Goal: Information Seeking & Learning: Find specific fact

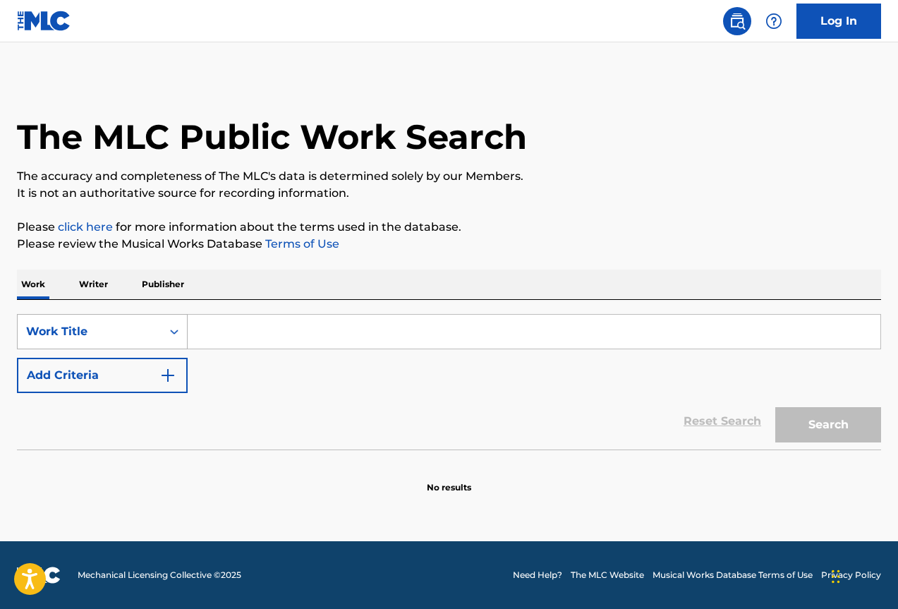
click at [169, 335] on icon "Search Form" at bounding box center [174, 332] width 14 height 14
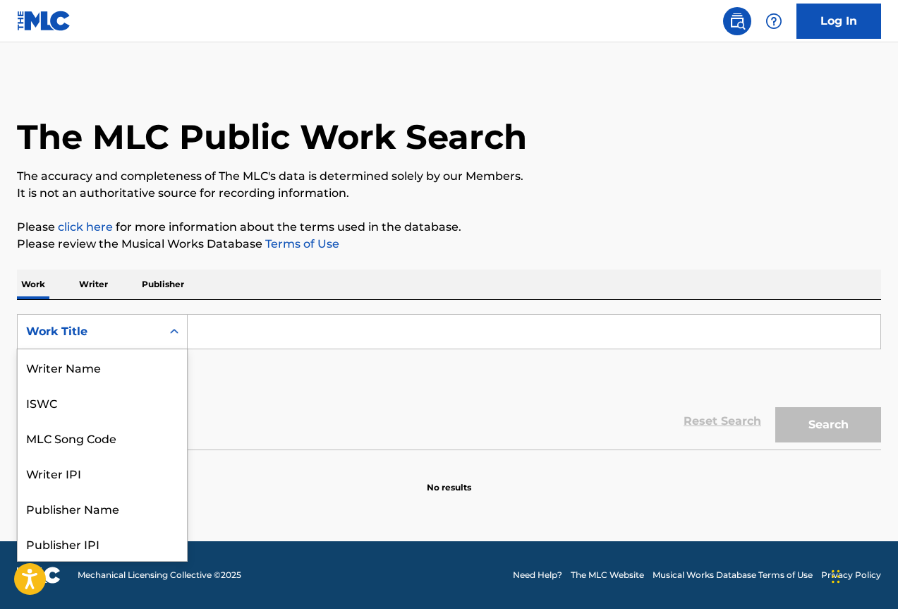
scroll to position [71, 0]
click at [102, 534] on div "Work Title" at bounding box center [102, 543] width 169 height 35
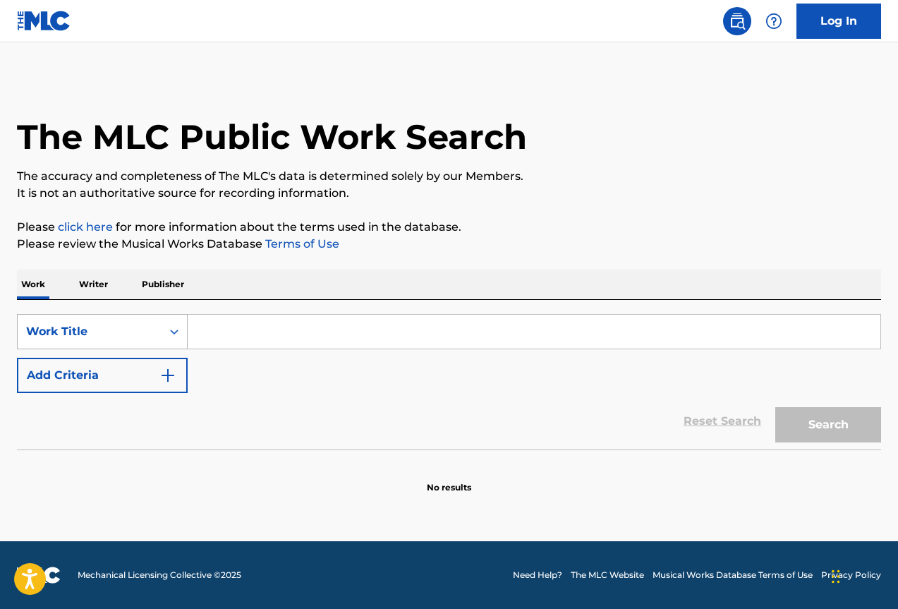
click at [125, 327] on div "Work Title" at bounding box center [89, 331] width 127 height 17
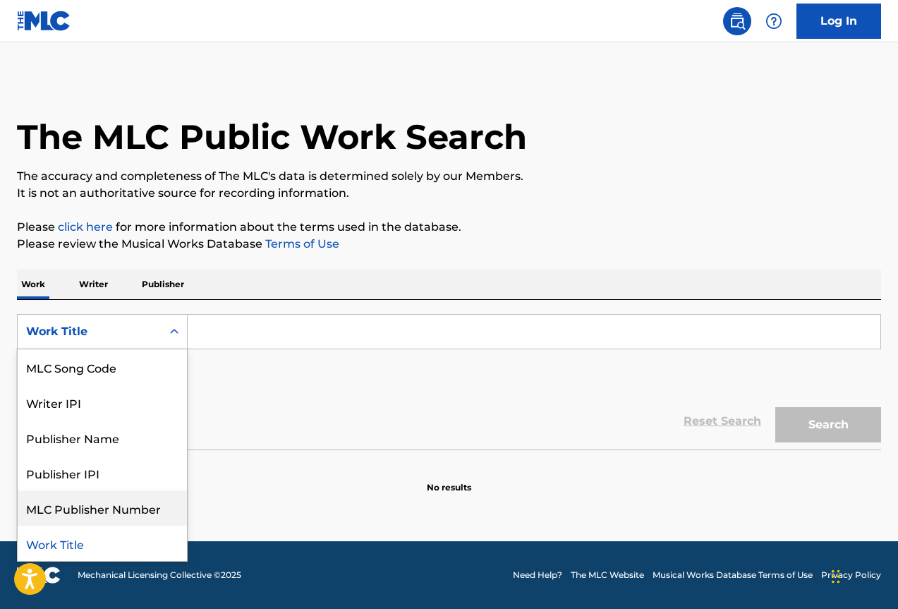
click at [128, 512] on div "MLC Publisher Number" at bounding box center [102, 507] width 169 height 35
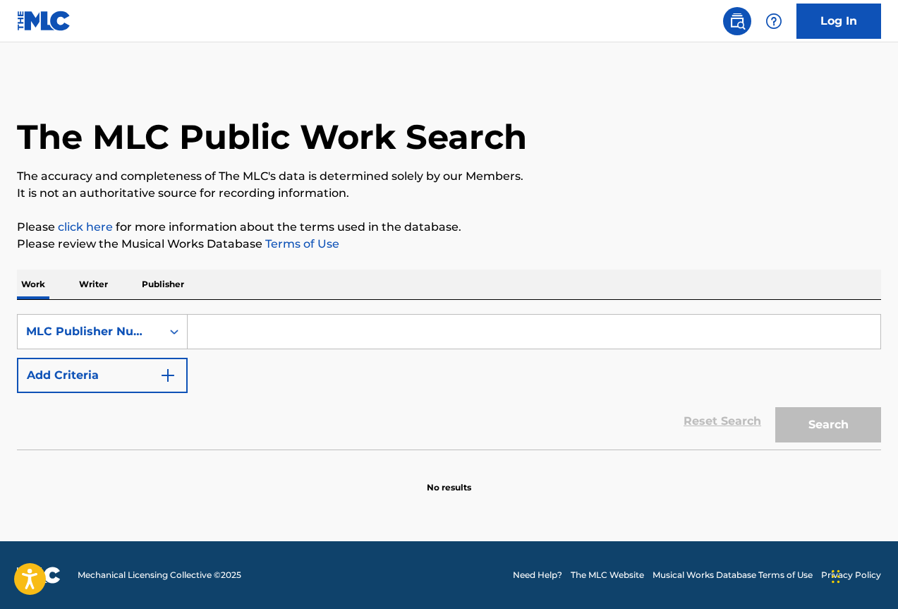
click at [100, 283] on p "Writer" at bounding box center [93, 285] width 37 height 30
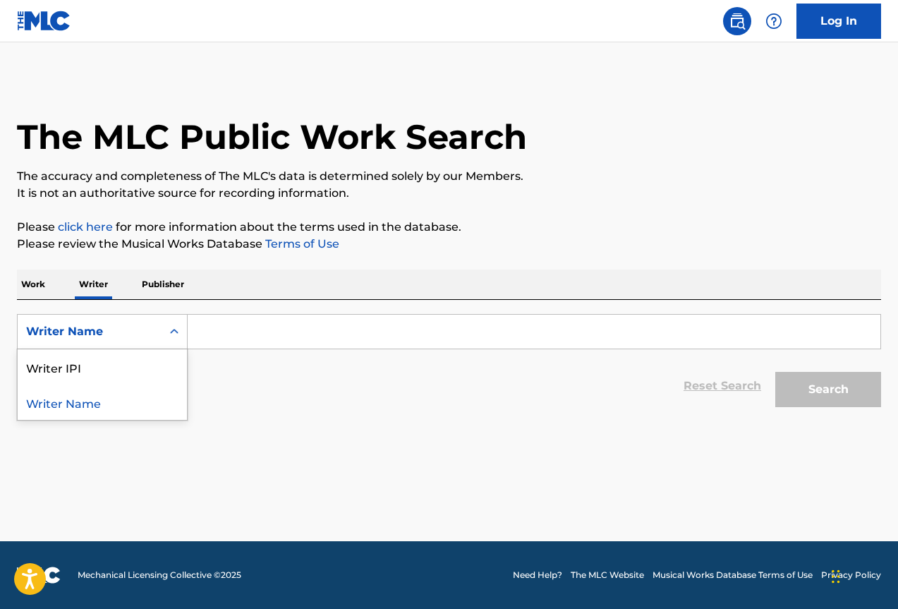
click at [170, 332] on icon "Search Form" at bounding box center [174, 332] width 14 height 14
click at [116, 373] on div "Writer IPI" at bounding box center [102, 366] width 169 height 35
click at [314, 333] on input "Search Form" at bounding box center [534, 332] width 693 height 34
paste input "1092998898"
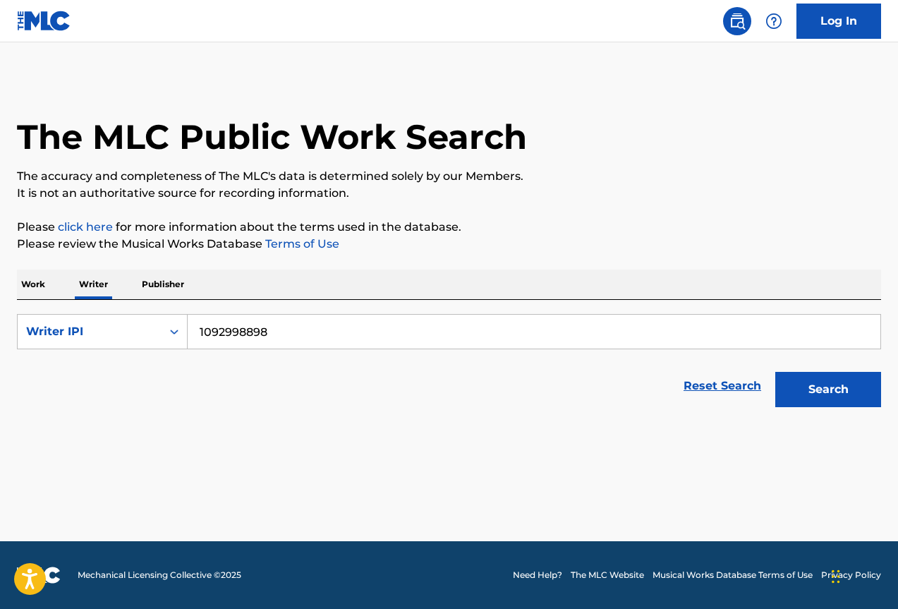
click at [198, 333] on input "1092998898" at bounding box center [534, 332] width 693 height 34
type input "01092998898"
click at [827, 389] on button "Search" at bounding box center [829, 389] width 106 height 35
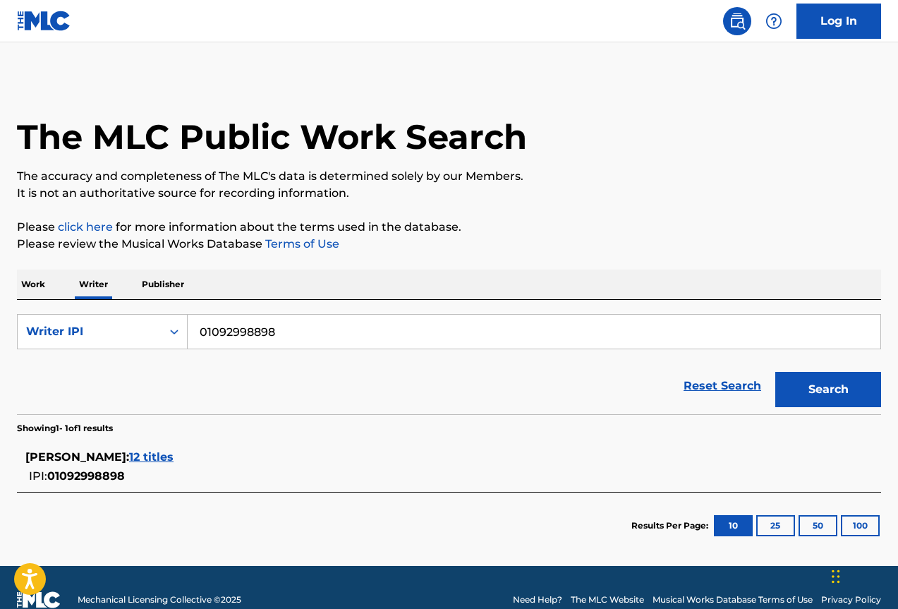
click at [174, 456] on span "12 titles" at bounding box center [151, 456] width 44 height 13
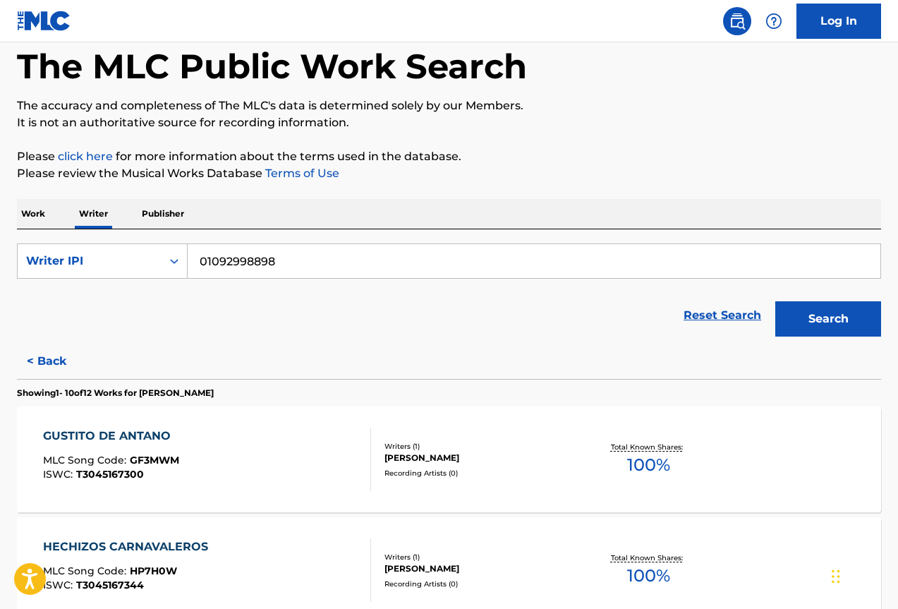
scroll to position [141, 0]
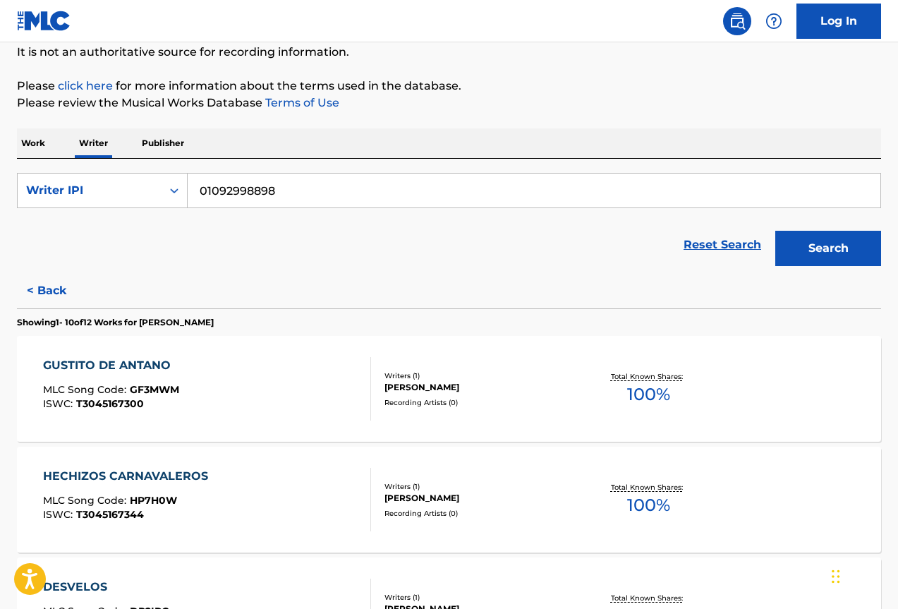
click at [414, 381] on div "RUBEN EXEQUIEL STICCA" at bounding box center [481, 387] width 192 height 13
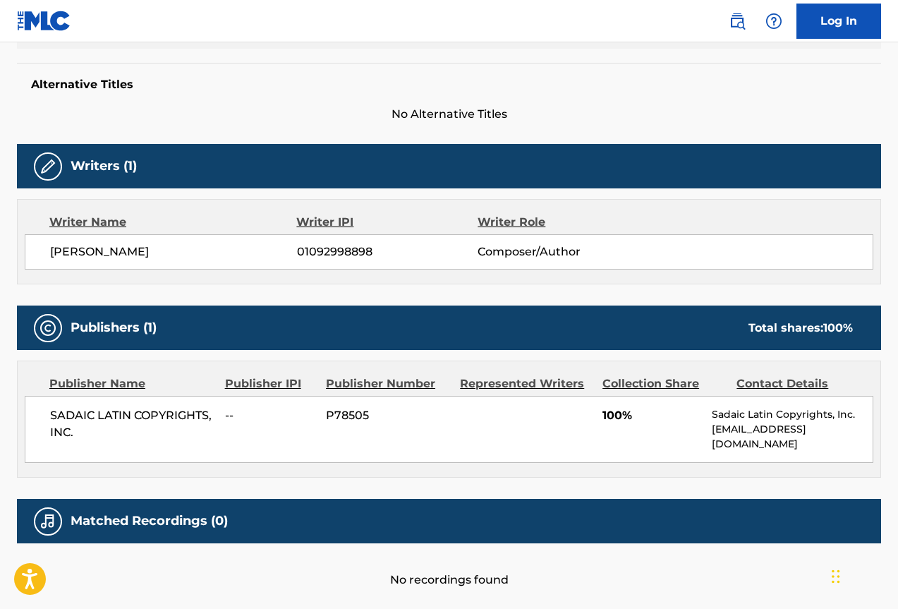
scroll to position [411, 0]
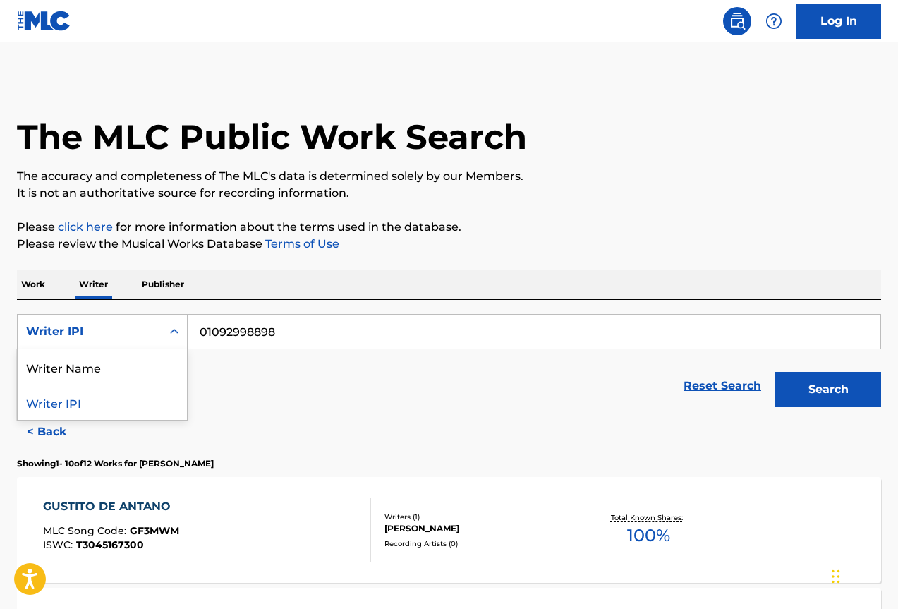
click at [162, 334] on div "Search Form" at bounding box center [174, 331] width 25 height 25
click at [30, 275] on p "Work" at bounding box center [33, 285] width 32 height 30
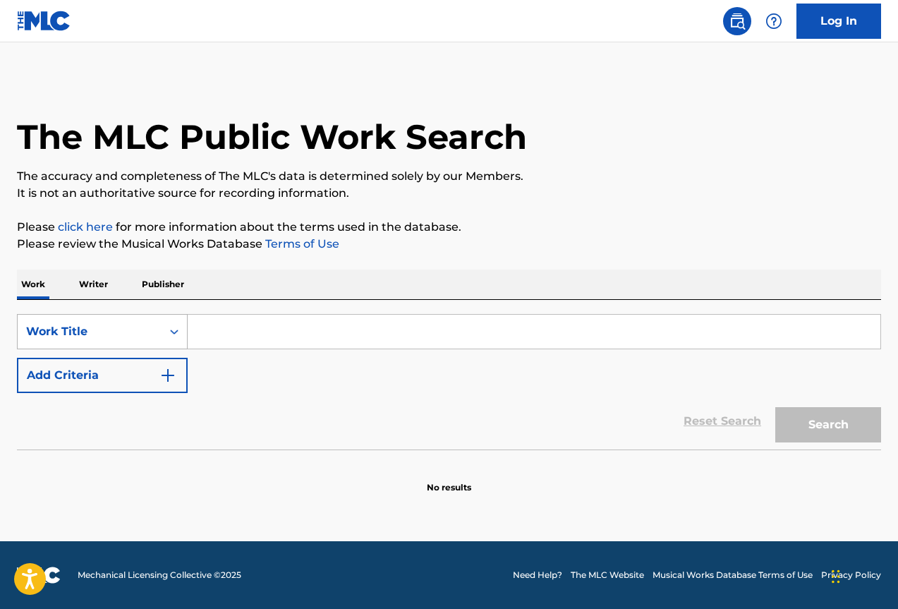
click at [130, 335] on div "Work Title" at bounding box center [89, 331] width 127 height 17
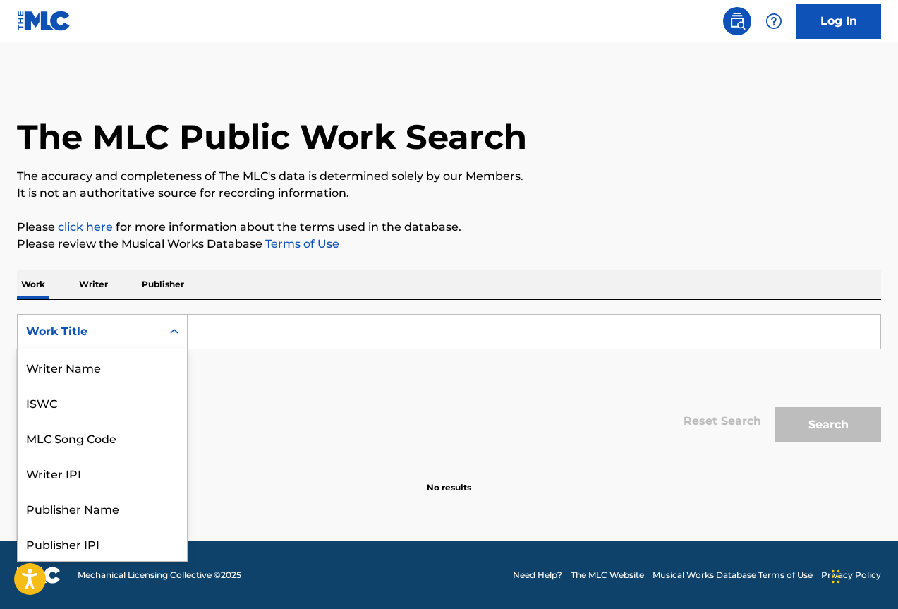
scroll to position [71, 0]
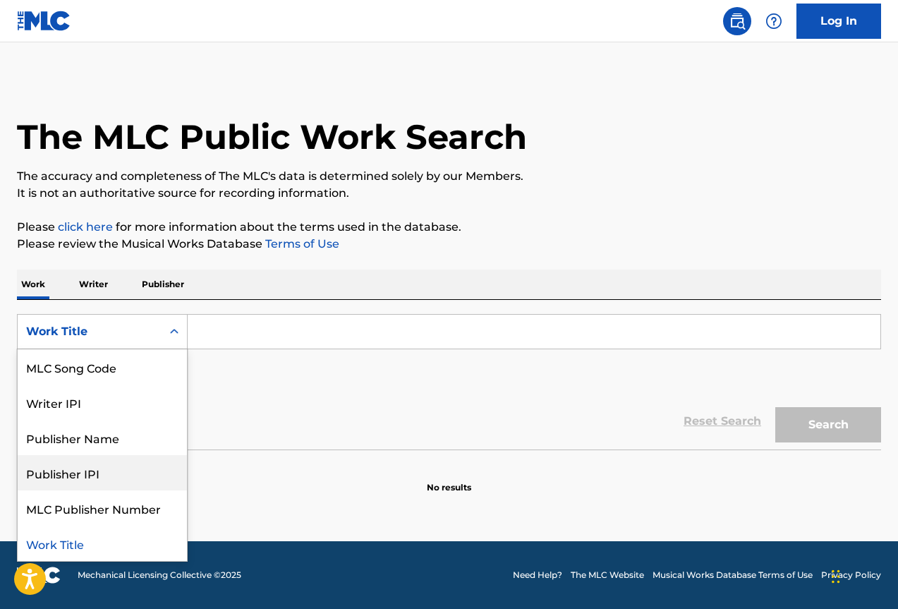
click at [300, 390] on div "SearchWithCriteriab7d771ec-fcc3-4cdf-bd03-5b0937451bda 8 results available. Use…" at bounding box center [449, 353] width 865 height 79
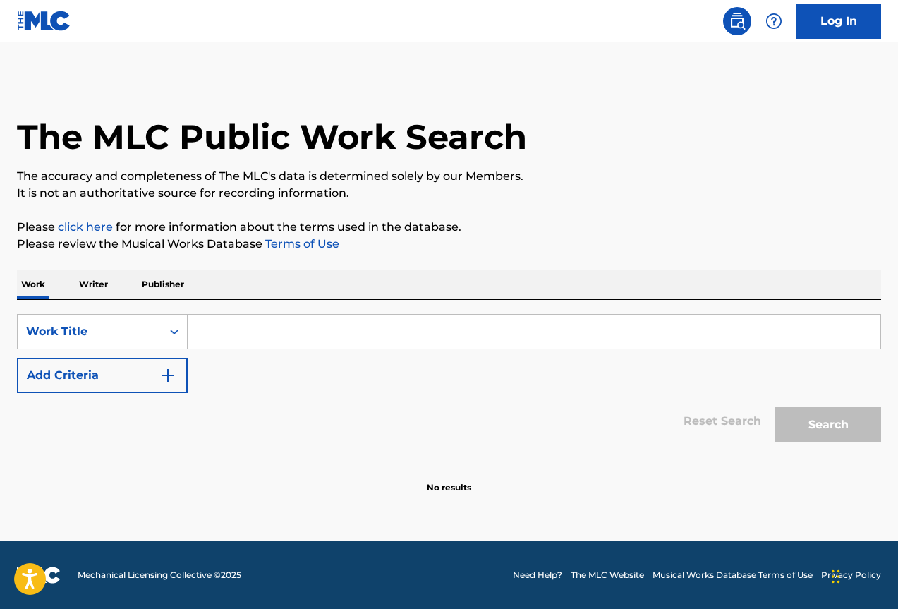
drag, startPoint x: 87, startPoint y: 287, endPoint x: 102, endPoint y: 289, distance: 15.1
click at [87, 286] on p "Writer" at bounding box center [93, 285] width 37 height 30
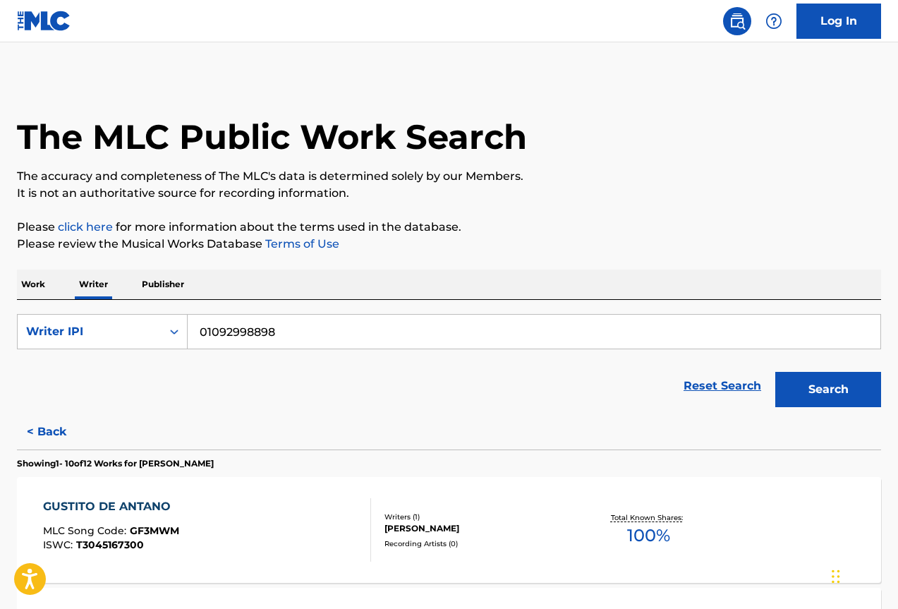
click at [161, 272] on p "Publisher" at bounding box center [163, 285] width 51 height 30
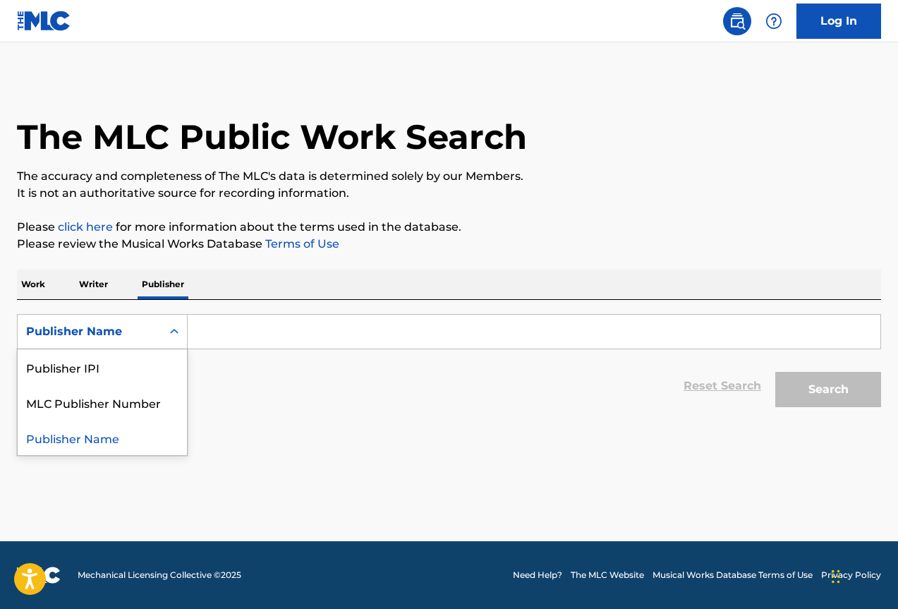
click at [160, 337] on div "Publisher Name" at bounding box center [90, 331] width 144 height 27
click at [119, 371] on div "Publisher IPI" at bounding box center [102, 366] width 169 height 35
click at [220, 330] on input "Search Form" at bounding box center [534, 332] width 693 height 34
paste input "1263970142"
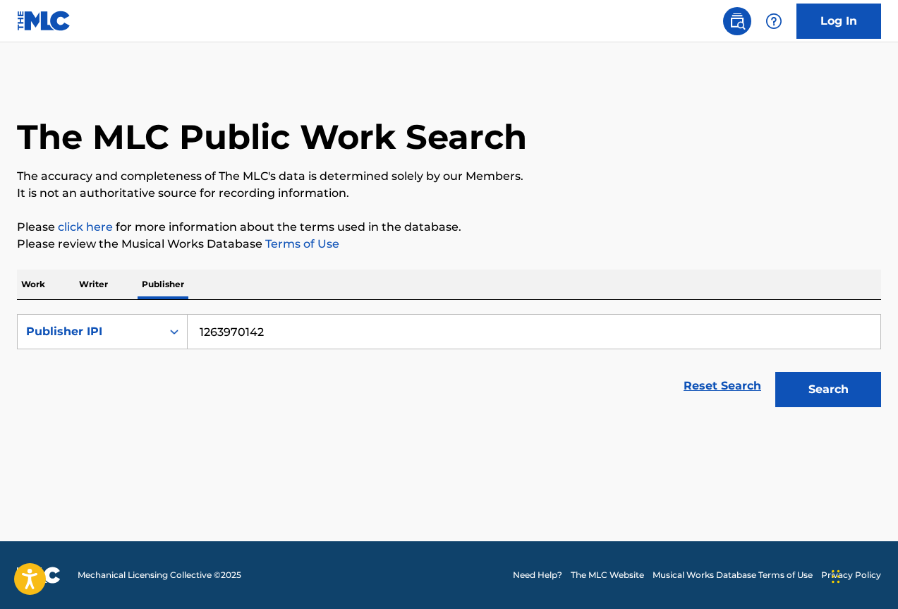
click at [203, 333] on input "1263970142" at bounding box center [534, 332] width 693 height 34
type input "01263970142"
click at [823, 397] on button "Search" at bounding box center [829, 389] width 106 height 35
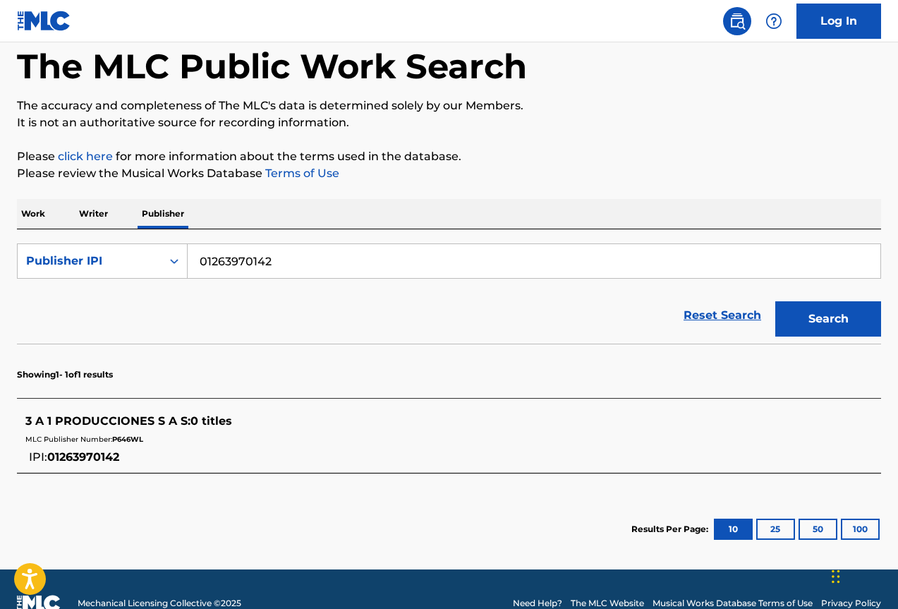
scroll to position [99, 0]
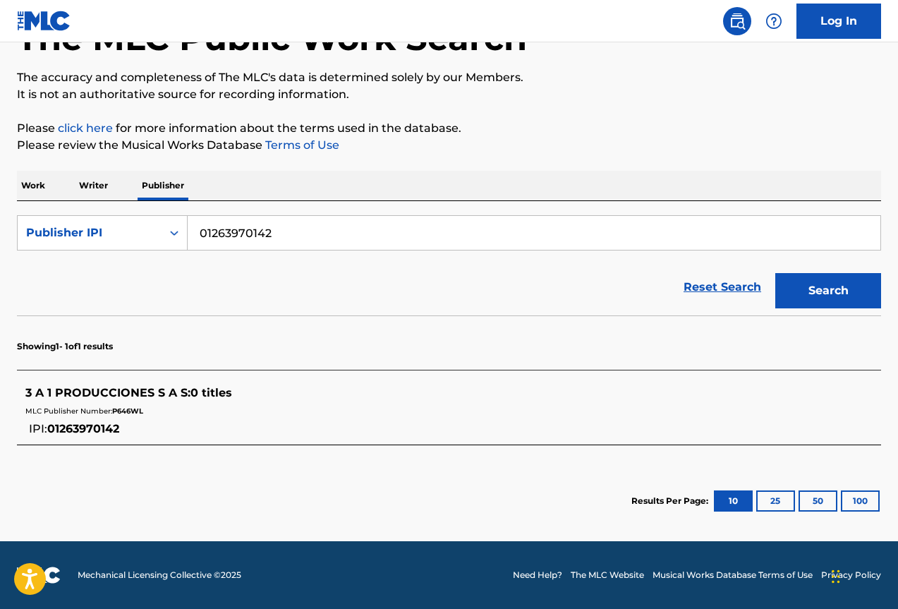
click at [95, 397] on span "3 A 1 PRODUCCIONES S A S :" at bounding box center [107, 392] width 165 height 13
click at [88, 429] on span "01263970142" at bounding box center [83, 428] width 72 height 13
click at [72, 389] on span "3 A 1 PRODUCCIONES S A S :" at bounding box center [107, 392] width 165 height 13
click at [68, 392] on span "3 A 1 PRODUCCIONES S A S :" at bounding box center [107, 392] width 165 height 13
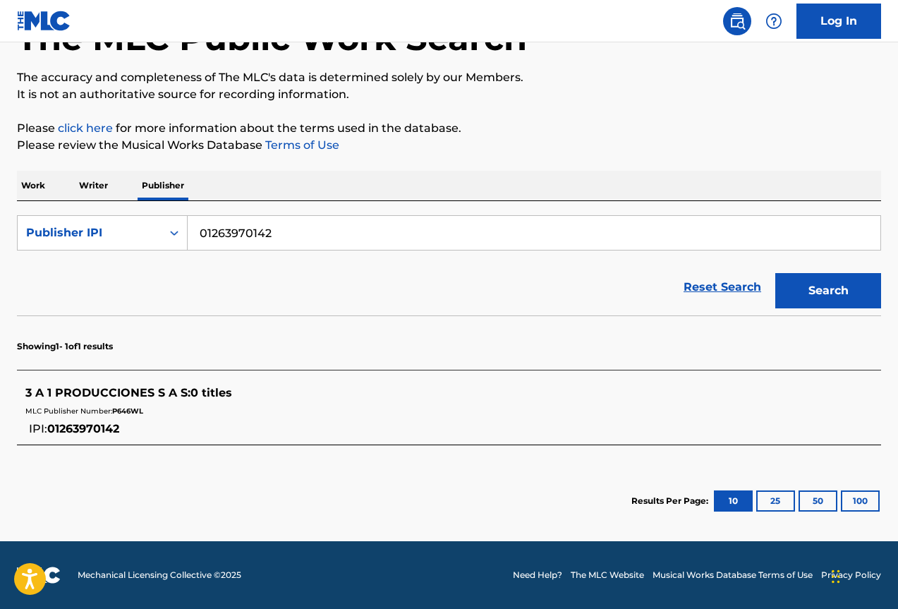
click at [176, 418] on div "MLC Publisher Number: P646WL" at bounding box center [430, 410] width 811 height 17
click at [87, 428] on span "01263970142" at bounding box center [83, 428] width 72 height 13
copy span "01263970142"
click at [231, 235] on input "01263970142" at bounding box center [534, 233] width 693 height 34
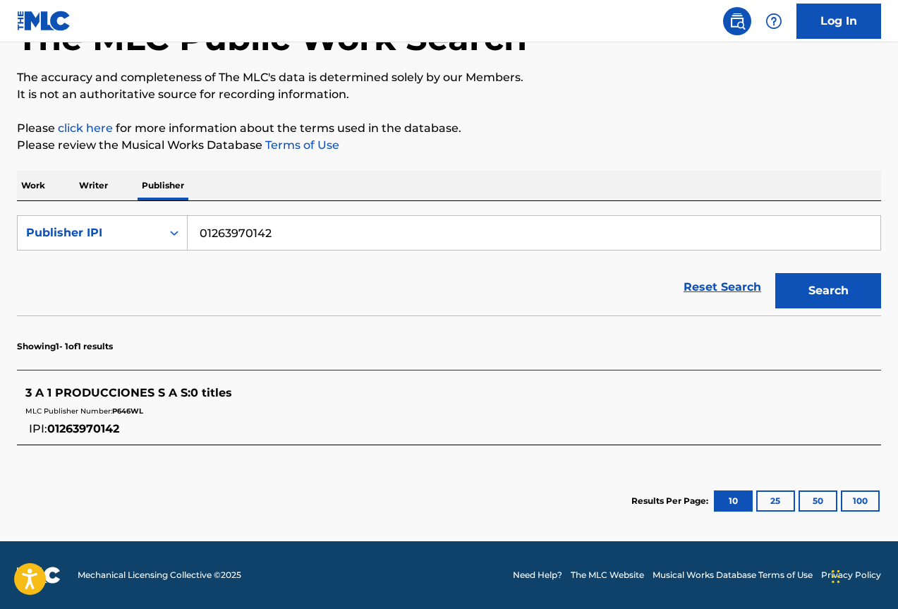
click at [106, 183] on p "Writer" at bounding box center [93, 186] width 37 height 30
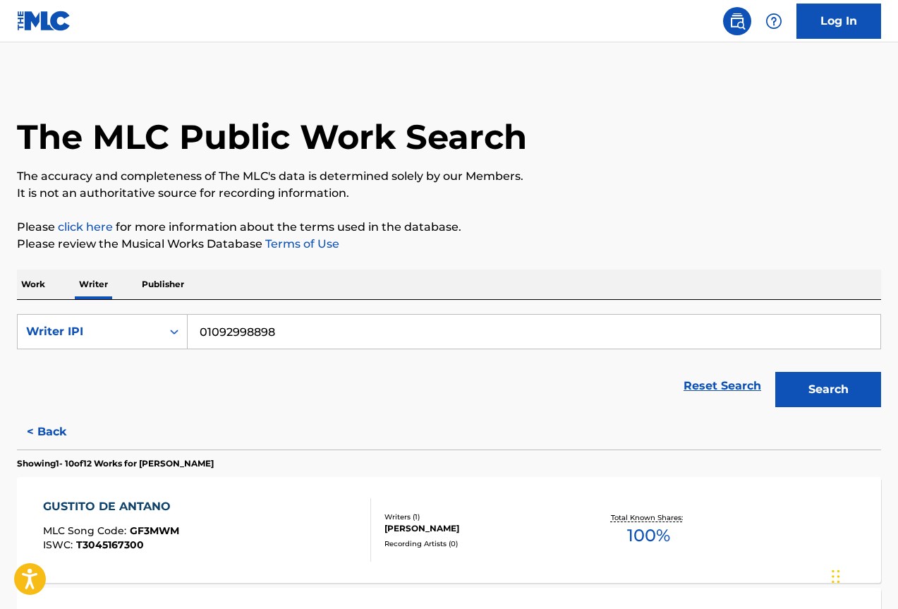
click at [44, 284] on p "Work" at bounding box center [33, 285] width 32 height 30
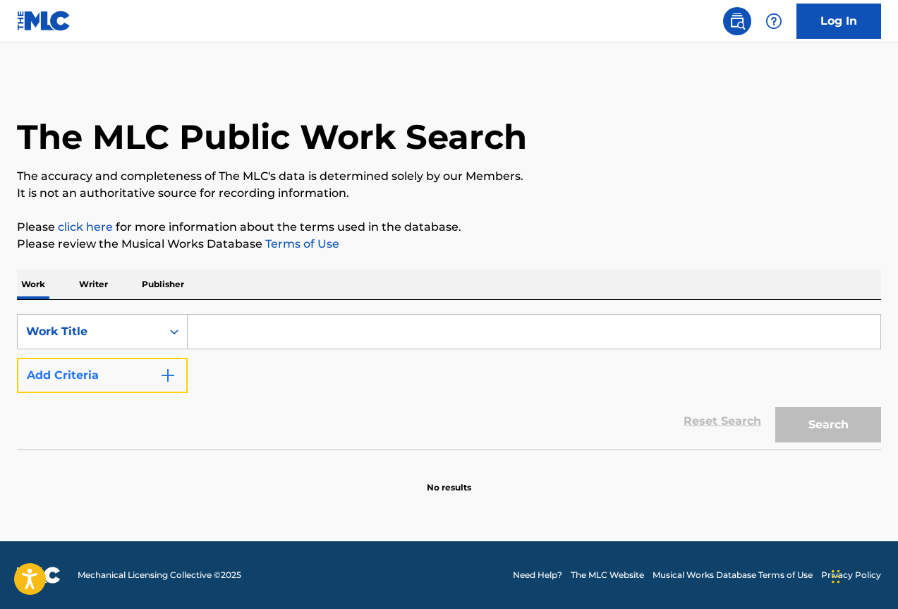
click at [162, 379] on img "Search Form" at bounding box center [167, 375] width 17 height 17
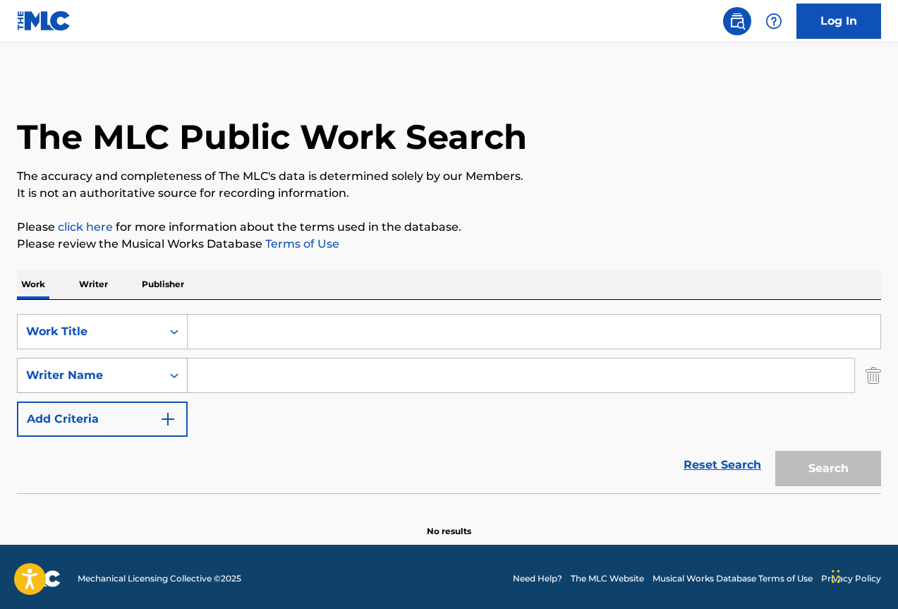
click at [171, 374] on icon "Search Form" at bounding box center [174, 375] width 14 height 14
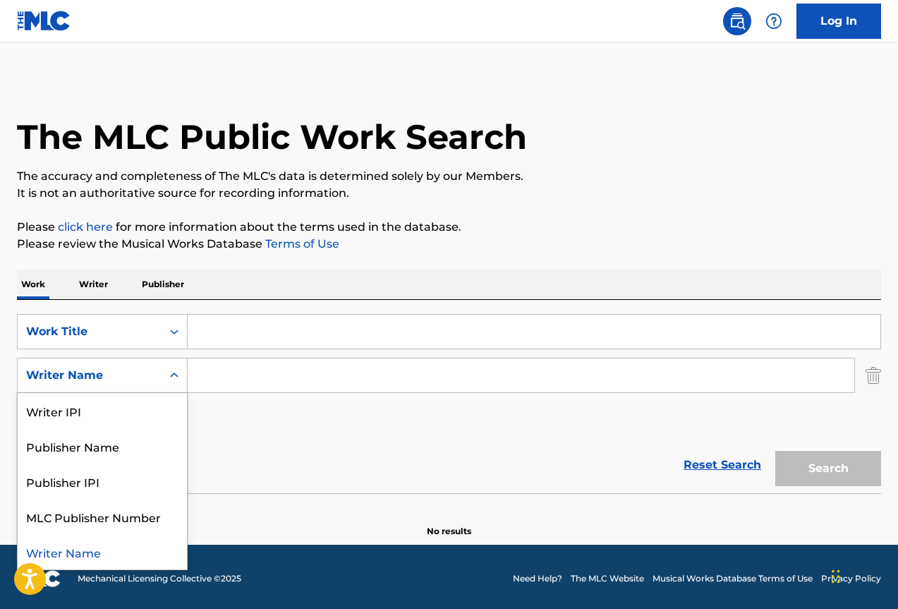
click at [171, 374] on icon "Search Form" at bounding box center [174, 375] width 14 height 14
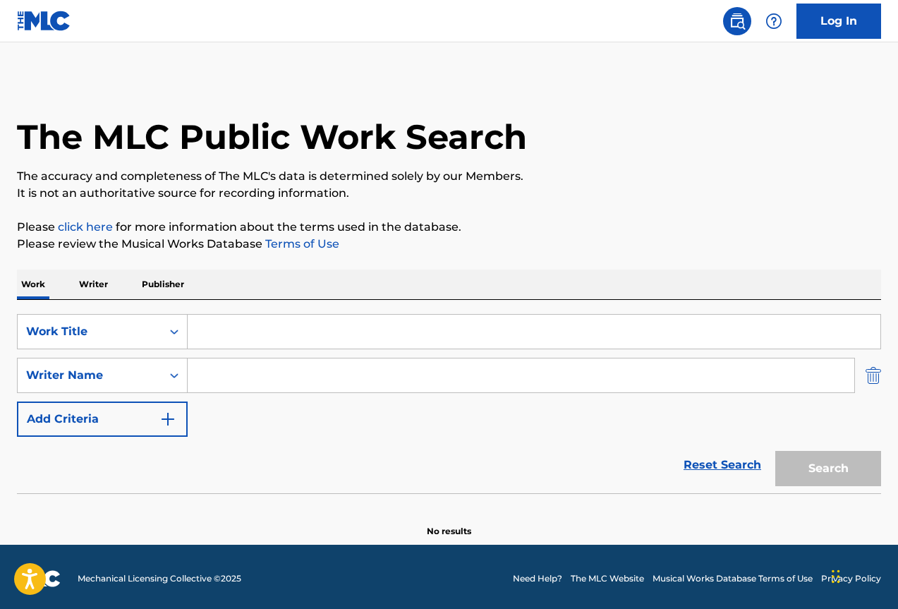
click at [877, 380] on img "Search Form" at bounding box center [874, 375] width 16 height 35
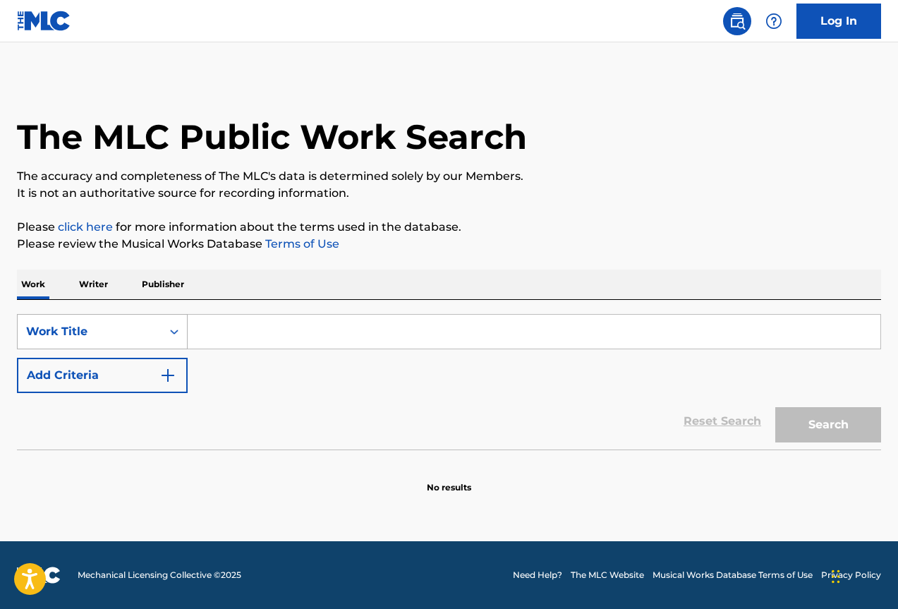
click at [162, 330] on div "Search Form" at bounding box center [174, 331] width 25 height 25
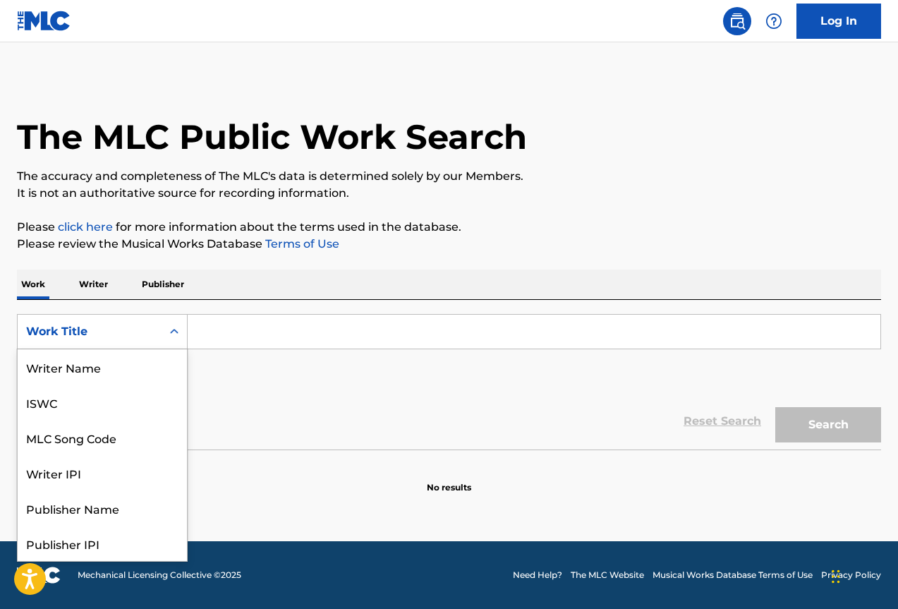
scroll to position [71, 0]
click at [97, 511] on div "MLC Publisher Number" at bounding box center [102, 507] width 169 height 35
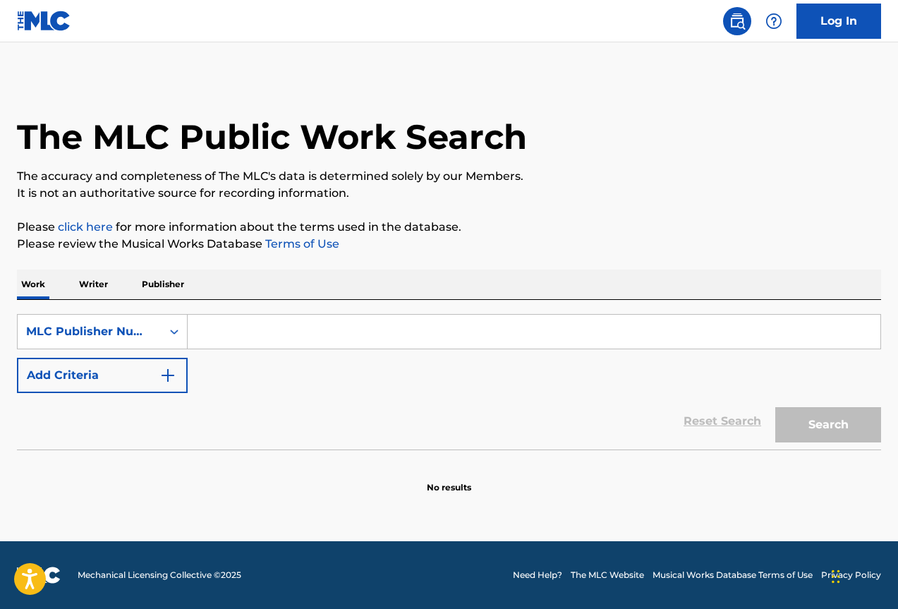
click at [215, 342] on input "Search Form" at bounding box center [534, 332] width 693 height 34
paste input "T3344795860"
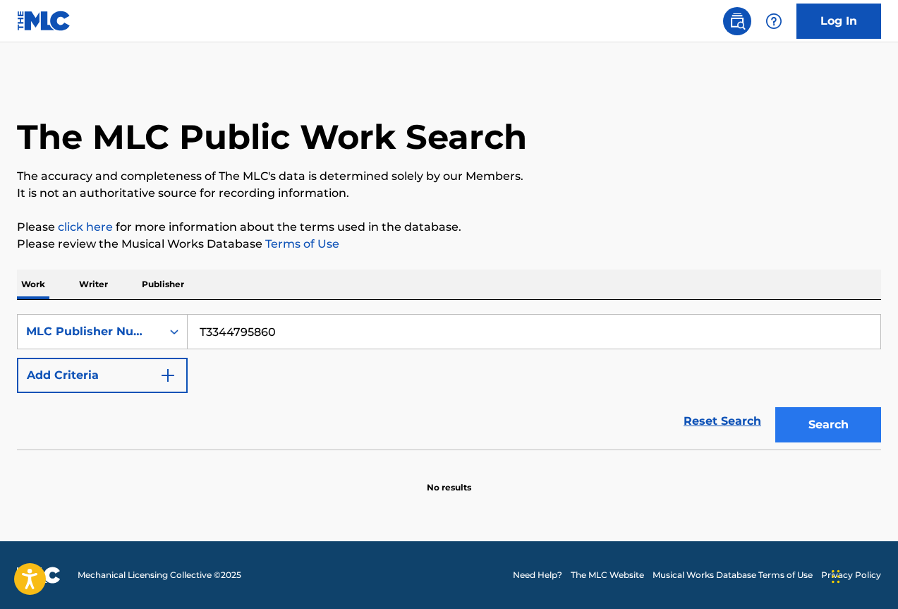
type input "T3344795860"
click at [828, 425] on button "Search" at bounding box center [829, 424] width 106 height 35
click at [140, 336] on div "MLC Publisher Number" at bounding box center [89, 331] width 127 height 17
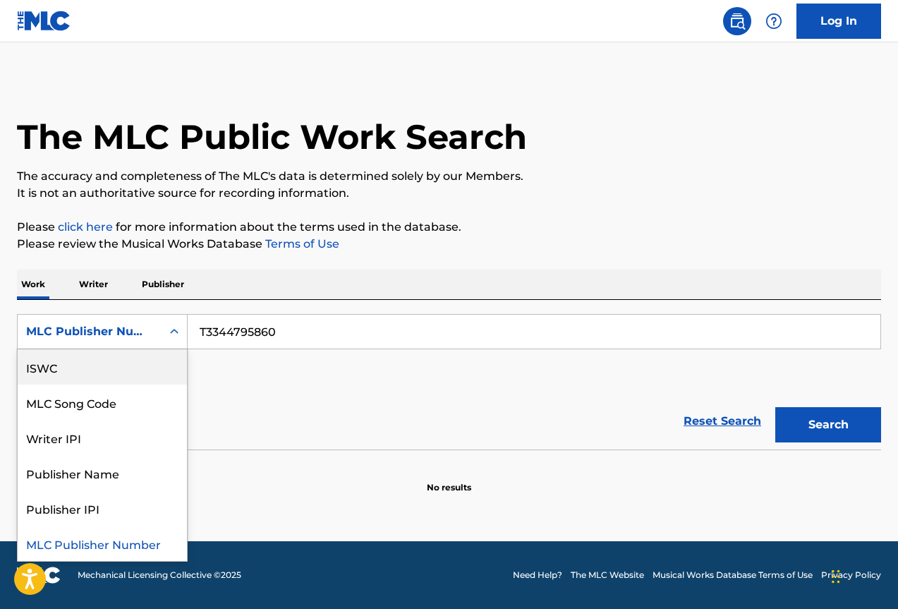
click at [128, 378] on div "ISWC" at bounding box center [102, 366] width 169 height 35
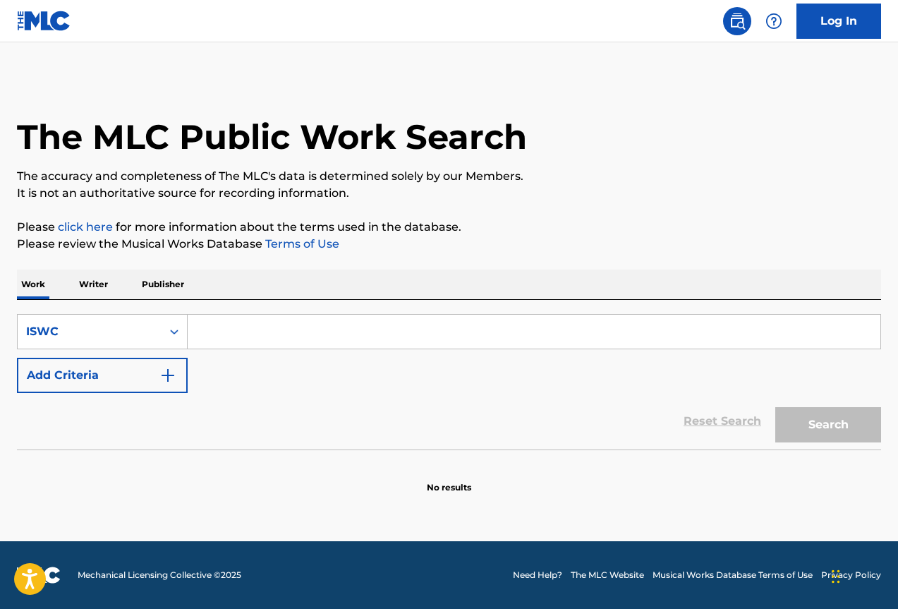
click at [253, 323] on input "Search Form" at bounding box center [534, 332] width 693 height 34
paste input "T3344795860"
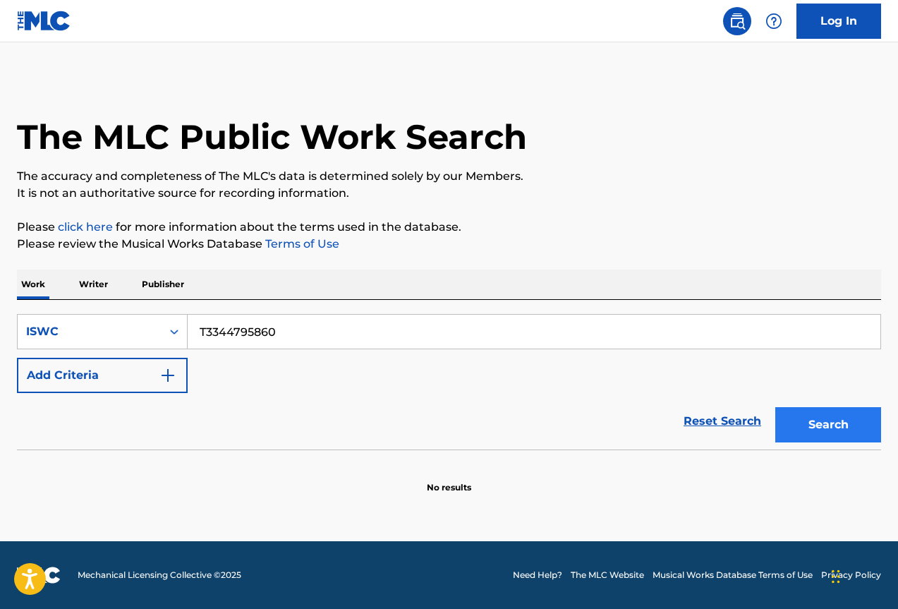
type input "T3344795860"
click at [840, 418] on button "Search" at bounding box center [829, 424] width 106 height 35
click at [98, 325] on div "ISWC" at bounding box center [89, 331] width 127 height 17
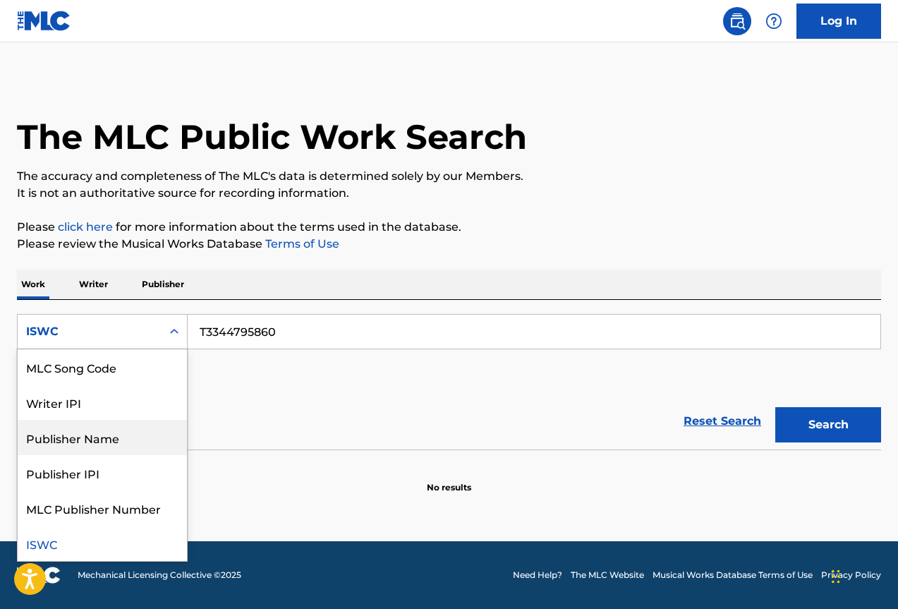
scroll to position [0, 0]
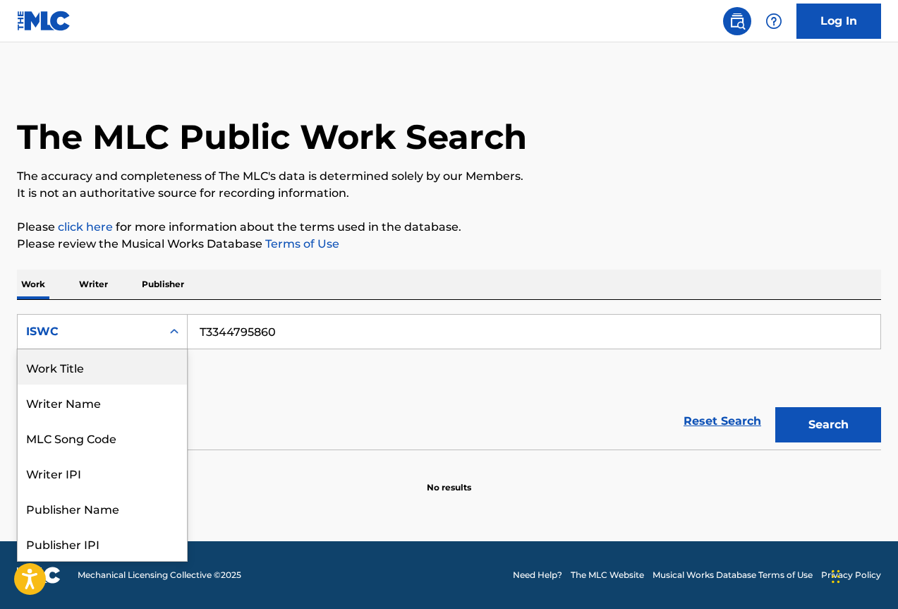
click at [78, 374] on div "Work Title" at bounding box center [102, 366] width 169 height 35
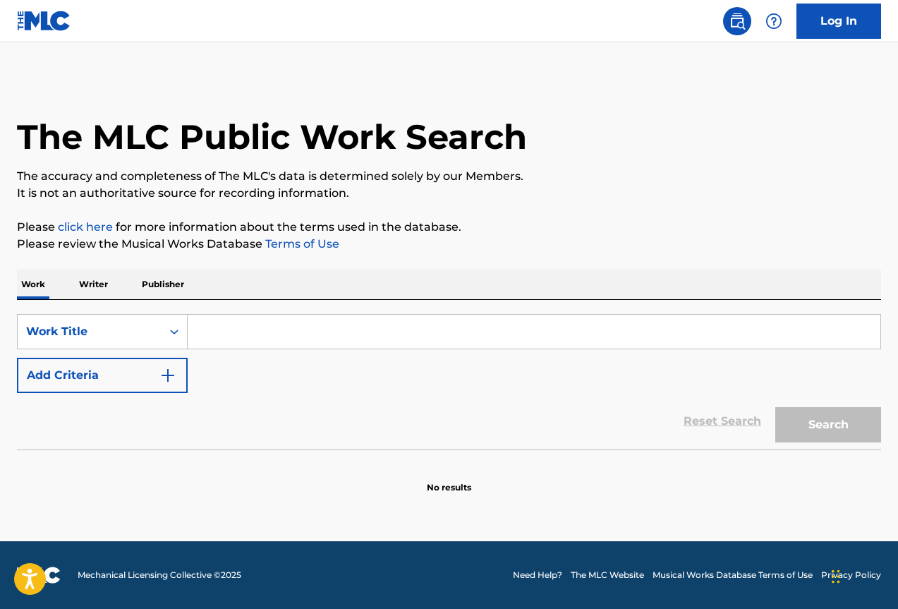
click at [284, 335] on input "Search Form" at bounding box center [534, 332] width 693 height 34
paste input "SI DE MI DEPENDE"
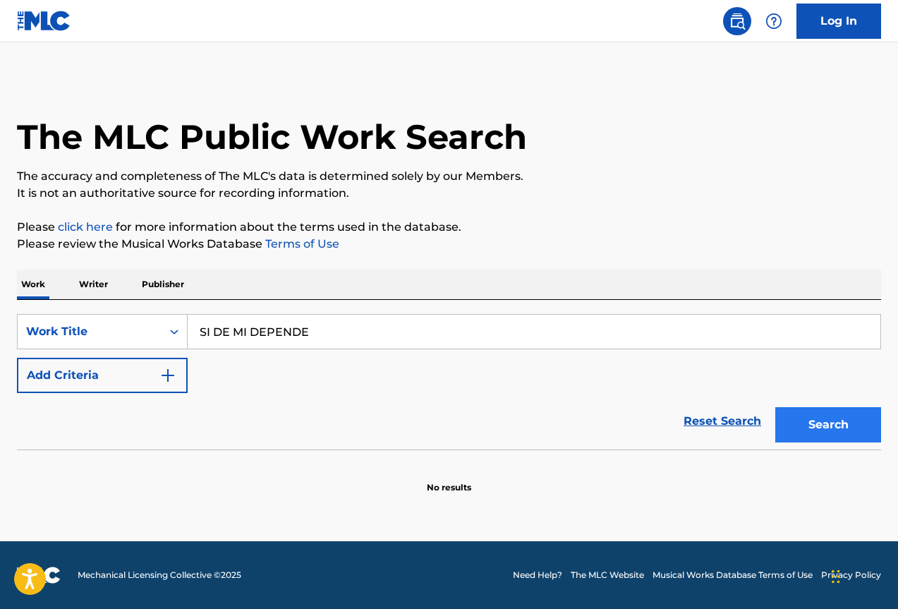
type input "SI DE MI DEPENDE"
click at [836, 422] on button "Search" at bounding box center [829, 424] width 106 height 35
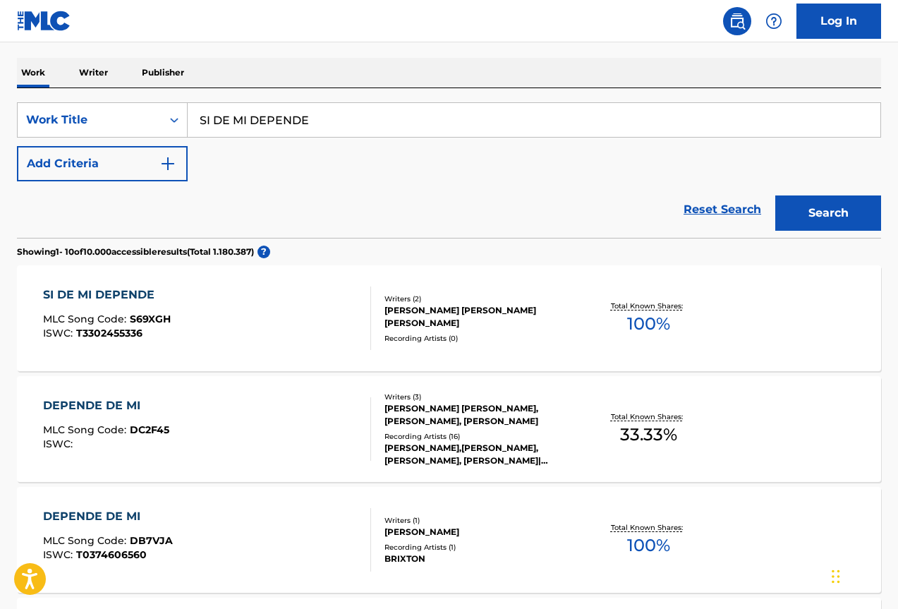
scroll to position [282, 0]
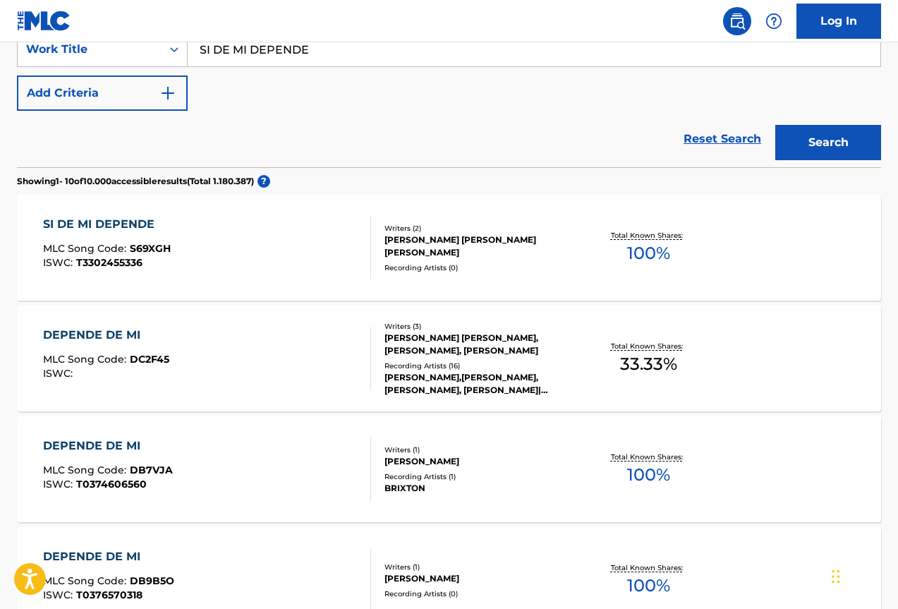
click at [421, 267] on div "Recording Artists ( 0 )" at bounding box center [481, 268] width 192 height 11
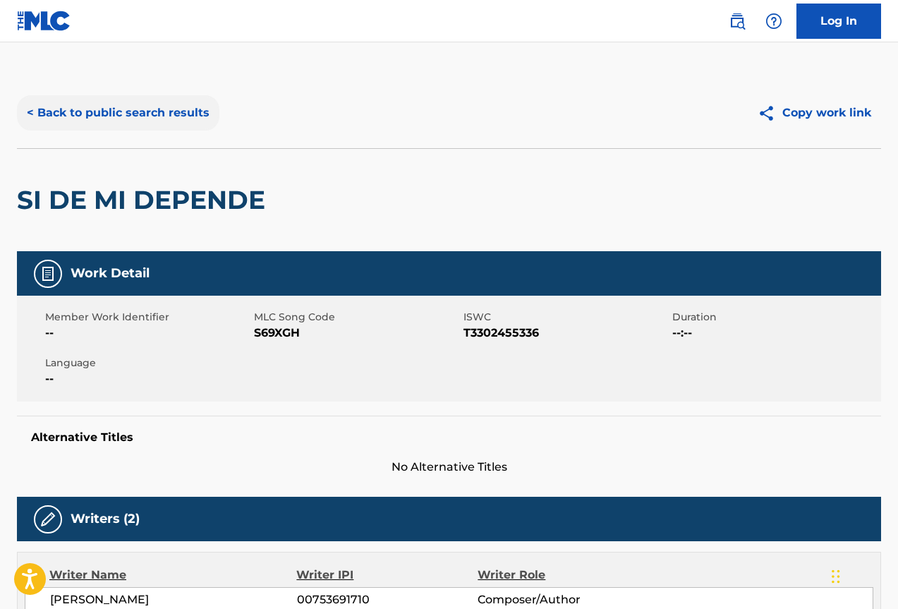
click at [36, 110] on button "< Back to public search results" at bounding box center [118, 112] width 203 height 35
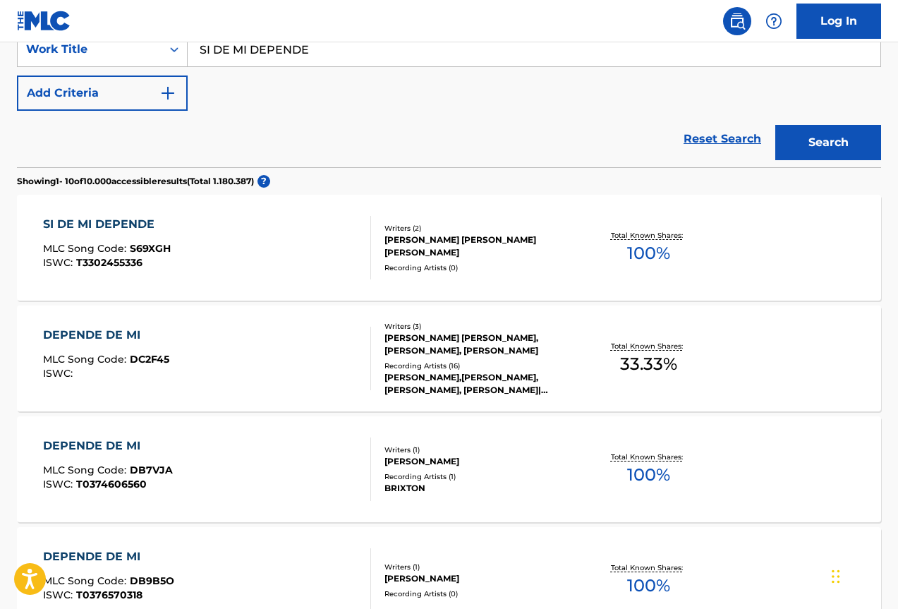
scroll to position [212, 0]
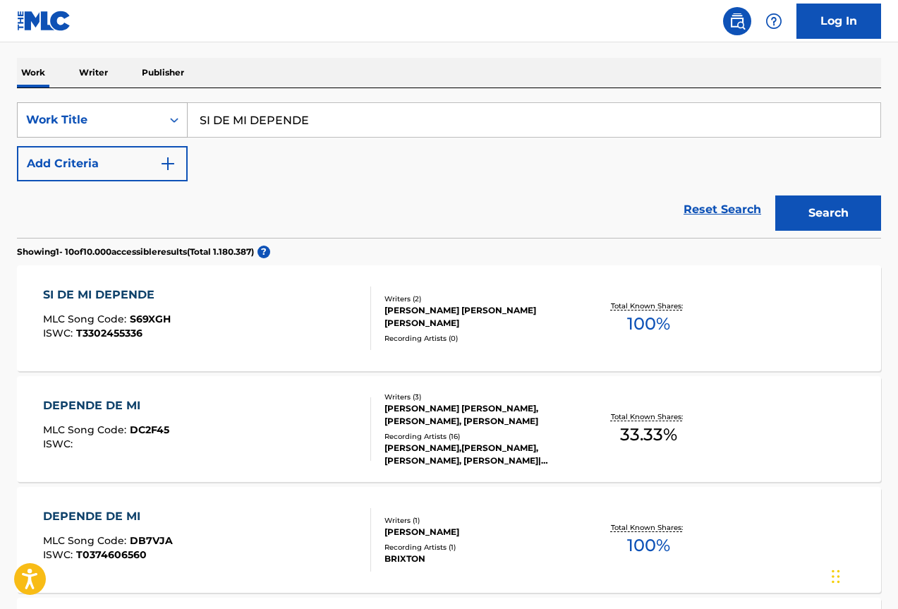
drag, startPoint x: 361, startPoint y: 115, endPoint x: 226, endPoint y: 117, distance: 134.8
click at [139, 115] on div "SearchWithCriteria8009c494-8030-46f4-9850-ddf008026284 Work Title SI DE MI DEPE…" at bounding box center [449, 119] width 865 height 35
paste input "BESAM"
click at [829, 204] on button "Search" at bounding box center [829, 212] width 106 height 35
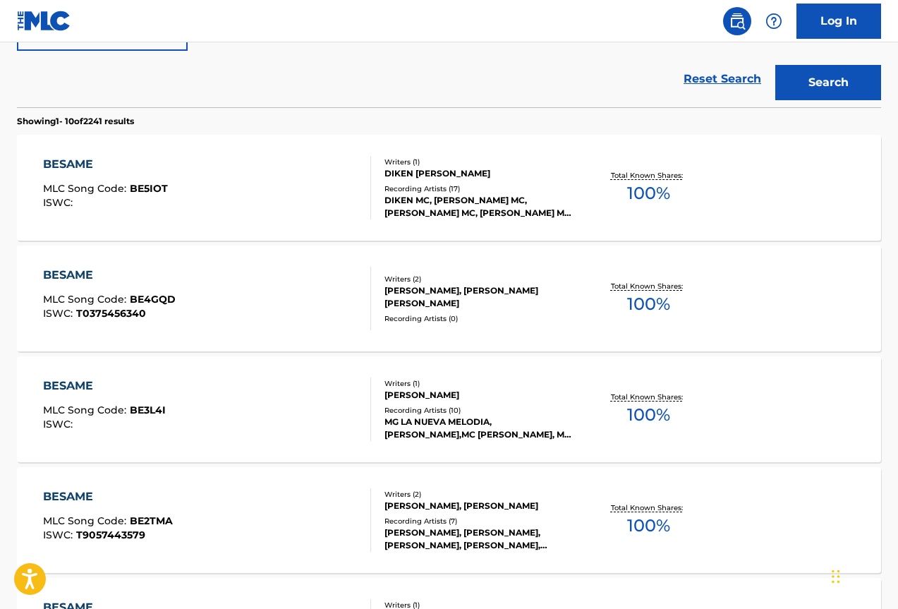
scroll to position [131, 0]
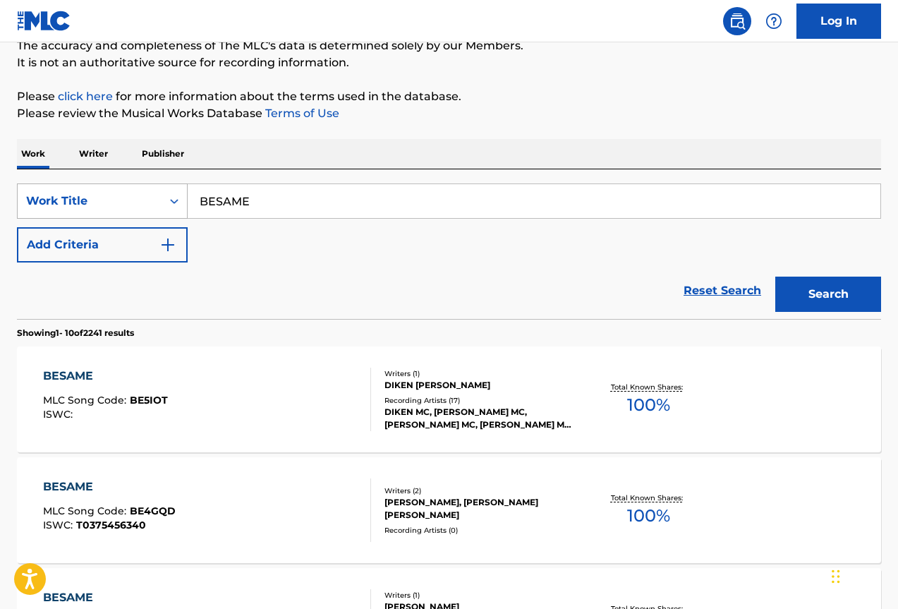
drag, startPoint x: 231, startPoint y: 203, endPoint x: 155, endPoint y: 203, distance: 76.9
click at [160, 203] on div "SearchWithCriteria8009c494-8030-46f4-9850-ddf008026284 Work Title BESAME" at bounding box center [449, 200] width 865 height 35
paste input "OLVIDATE TODO"
type input "OLVIDATE TODO"
click at [809, 294] on button "Search" at bounding box center [829, 294] width 106 height 35
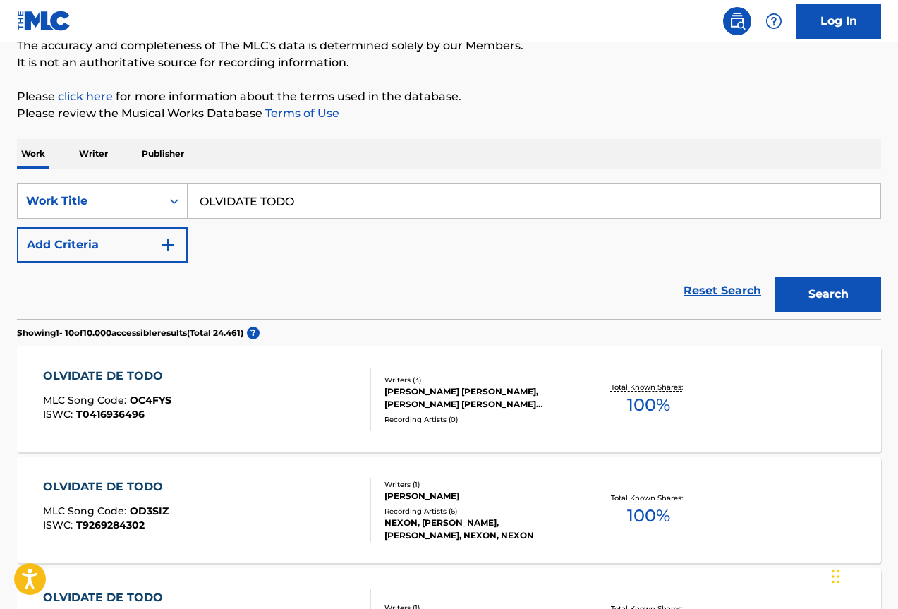
click at [175, 149] on p "Publisher" at bounding box center [163, 154] width 51 height 30
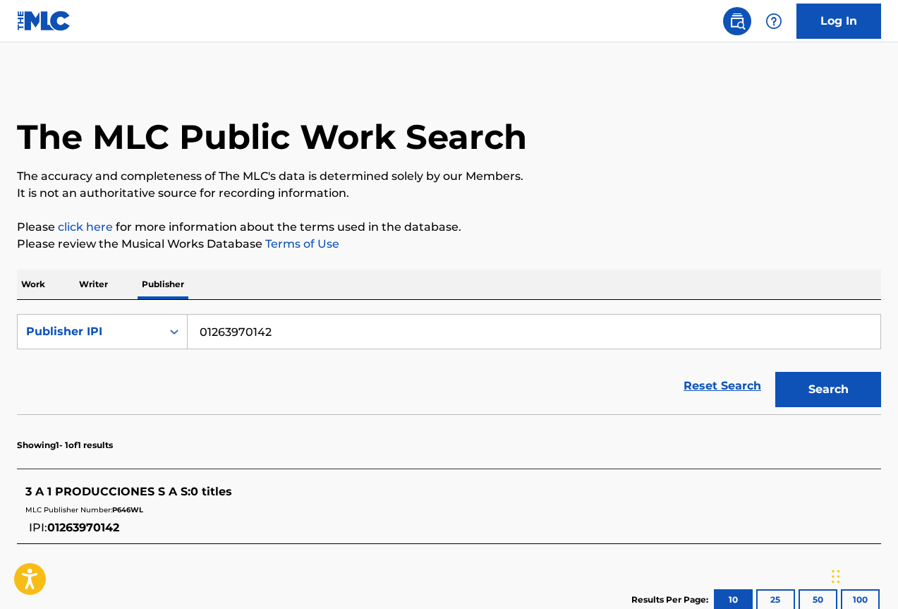
drag, startPoint x: 301, startPoint y: 332, endPoint x: 190, endPoint y: 324, distance: 111.8
click at [190, 324] on input "01263970142" at bounding box center [534, 332] width 693 height 34
click at [198, 494] on span "0 titles" at bounding box center [212, 491] width 42 height 13
click at [255, 515] on div "MLC Publisher Number: P646WL" at bounding box center [430, 508] width 811 height 17
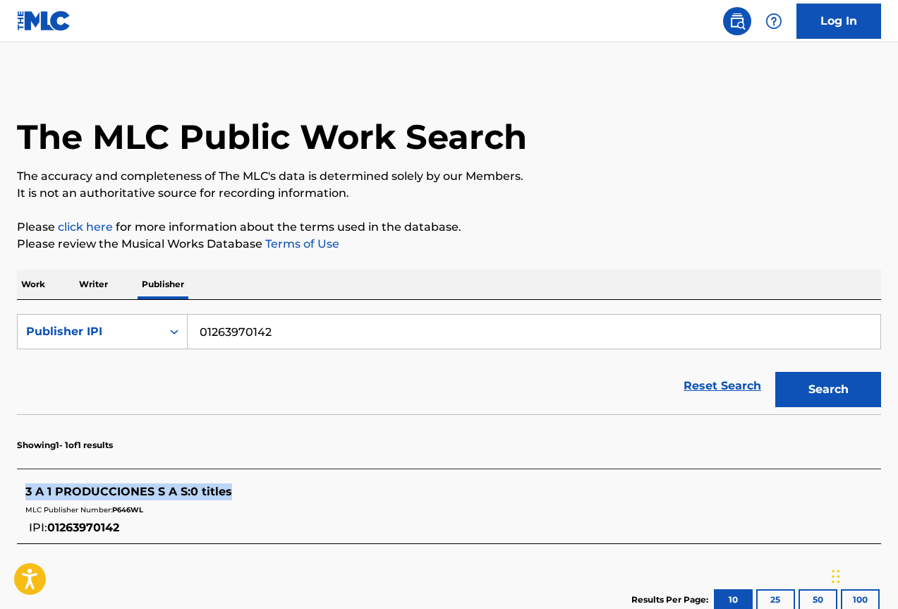
drag, startPoint x: 238, startPoint y: 490, endPoint x: 25, endPoint y: 495, distance: 213.2
click at [25, 495] on div "3 A 1 PRODUCCIONES S A S : 0 titles MLC Publisher Number: P646WL IPI: 012639701…" at bounding box center [449, 509] width 865 height 67
copy div "3 A 1 PRODUCCIONES S A S : 0 titles"
click at [127, 512] on span "P646WL" at bounding box center [127, 509] width 31 height 9
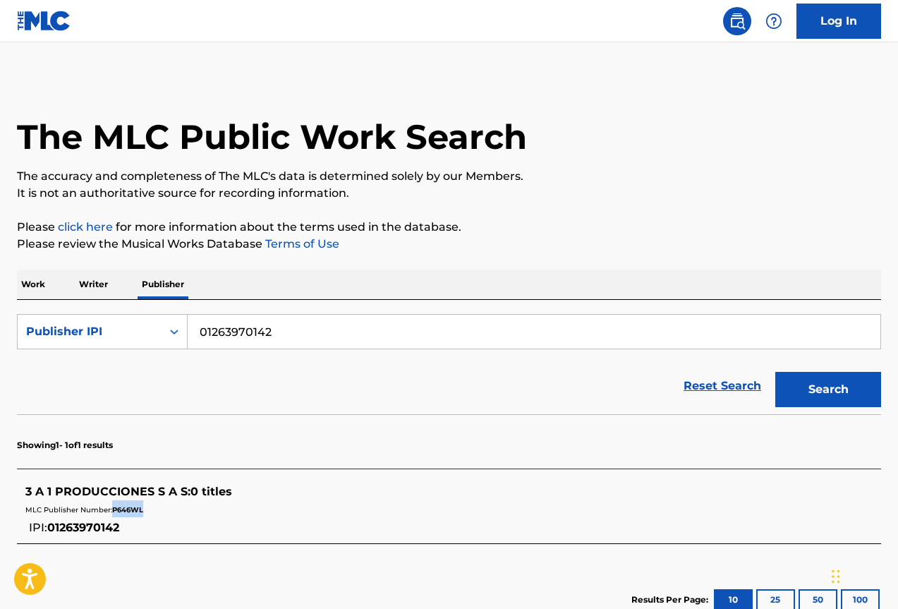
copy span "P646WL"
click at [198, 507] on div "MLC Publisher Number: P646WL" at bounding box center [430, 508] width 811 height 17
click at [179, 529] on div "3 A 1 PRODUCCIONES S A S : 0 titles MLC Publisher Number: P646WL IPI: 012639701…" at bounding box center [430, 509] width 811 height 53
drag, startPoint x: 169, startPoint y: 529, endPoint x: 51, endPoint y: 496, distance: 123.1
click at [36, 490] on div "3 A 1 PRODUCCIONES S A S : 0 titles MLC Publisher Number: P646WL IPI: 012639701…" at bounding box center [430, 509] width 811 height 53
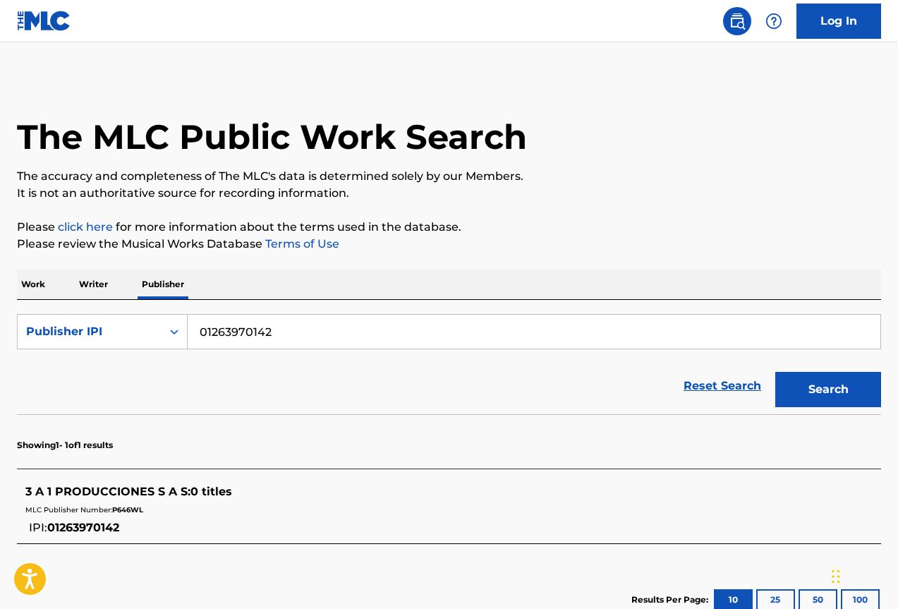
click at [126, 536] on div "3 A 1 PRODUCCIONES S A S : 0 titles MLC Publisher Number: P646WL IPI: 012639701…" at bounding box center [449, 509] width 865 height 67
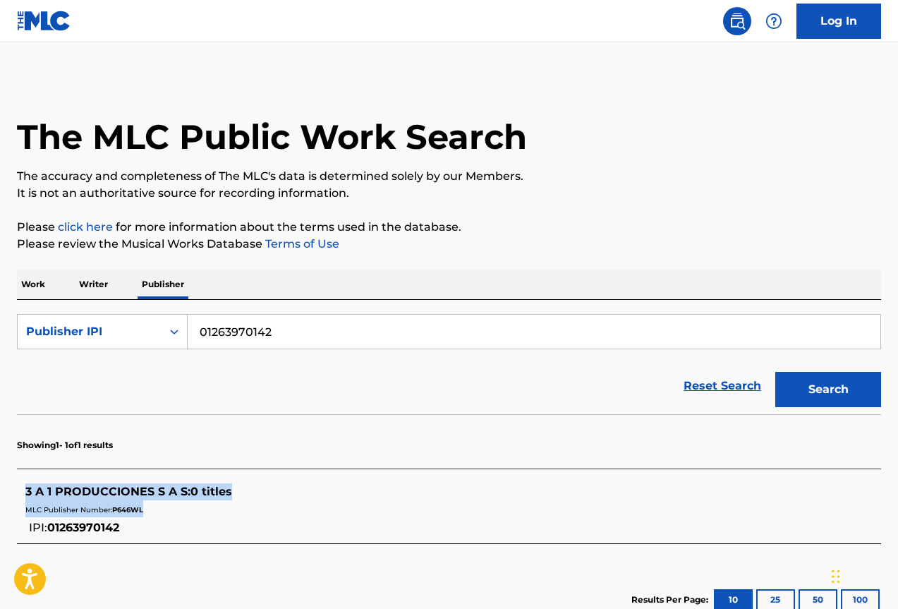
drag, startPoint x: 168, startPoint y: 536, endPoint x: 19, endPoint y: 490, distance: 155.6
click at [19, 490] on div "3 A 1 PRODUCCIONES S A S : 0 titles MLC Publisher Number: P646WL IPI: 012639701…" at bounding box center [449, 509] width 865 height 67
click at [20, 486] on div "3 A 1 PRODUCCIONES S A S : 0 titles MLC Publisher Number: P646WL IPI: 012639701…" at bounding box center [449, 509] width 865 height 67
drag, startPoint x: 17, startPoint y: 490, endPoint x: 255, endPoint y: 555, distance: 247.2
click at [255, 555] on div "Showing 1 - 1 of 1 results 3 A 1 PRODUCCIONES S A S : 0 titles MLC Publisher Nu…" at bounding box center [449, 523] width 865 height 219
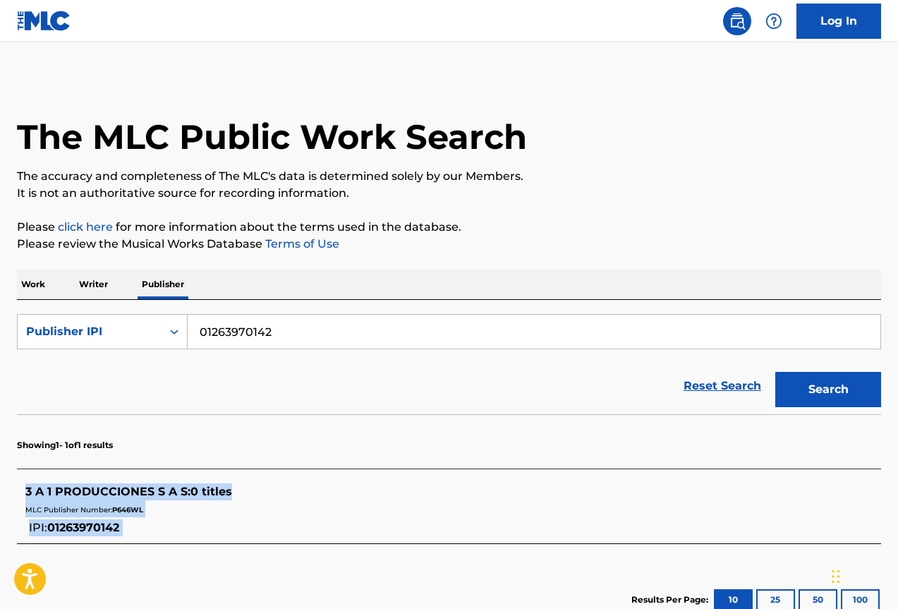
copy div "3 A 1 PRODUCCIONES S A S : 0 titles MLC Publisher Number: P646WL IPI: 012639701…"
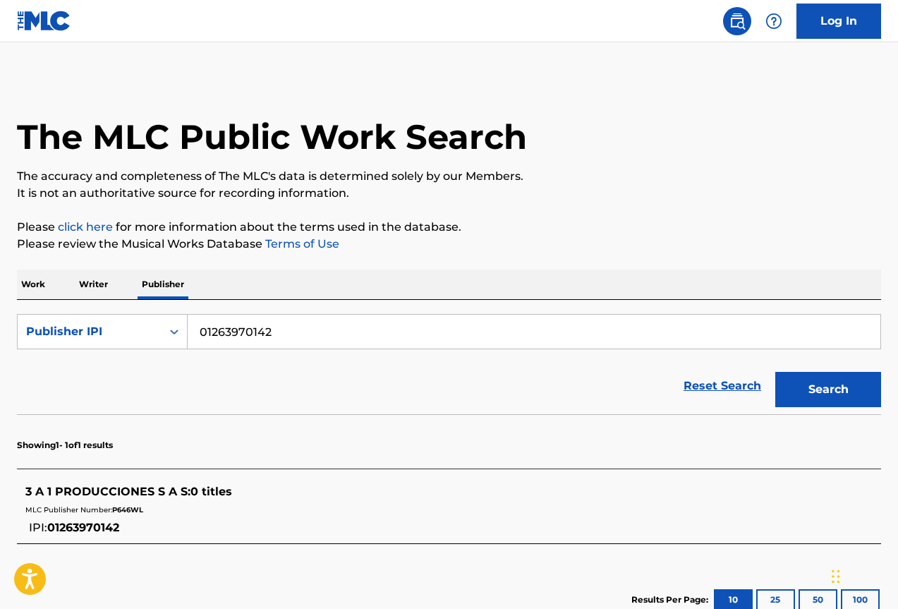
click at [407, 394] on div "Reset Search Search" at bounding box center [449, 386] width 865 height 56
click at [129, 510] on span "P646WL" at bounding box center [127, 509] width 31 height 9
copy span "P646WL"
click at [179, 545] on div "Showing 1 - 1 of 1 results 3 A 1 PRODUCCIONES S A S : 0 titles MLC Publisher Nu…" at bounding box center [449, 523] width 865 height 219
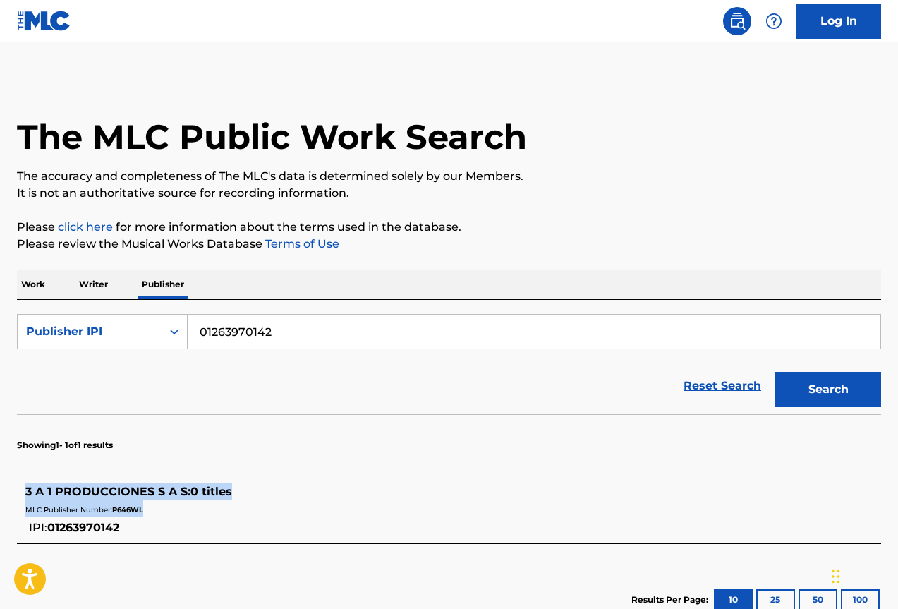
drag, startPoint x: 165, startPoint y: 541, endPoint x: 25, endPoint y: 493, distance: 148.2
click at [25, 493] on div "3 A 1 PRODUCCIONES S A S : 0 titles MLC Publisher Number: P646WL IPI: 012639701…" at bounding box center [449, 509] width 865 height 67
click at [108, 509] on span "MLC Publisher Number:" at bounding box center [68, 509] width 87 height 9
drag, startPoint x: 23, startPoint y: 488, endPoint x: 241, endPoint y: 555, distance: 227.7
click at [241, 555] on div "Showing 1 - 1 of 1 results 3 A 1 PRODUCCIONES S A S : 0 titles MLC Publisher Nu…" at bounding box center [449, 523] width 865 height 219
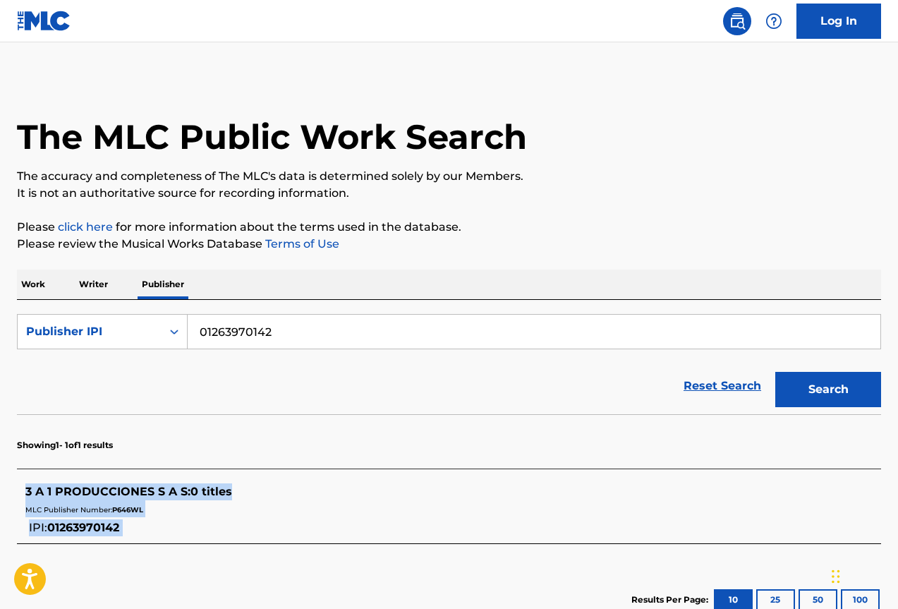
copy div "3 A 1 PRODUCCIONES S A S : 0 titles MLC Publisher Number: P646WL IPI: 012639701…"
click at [59, 22] on img at bounding box center [44, 21] width 54 height 20
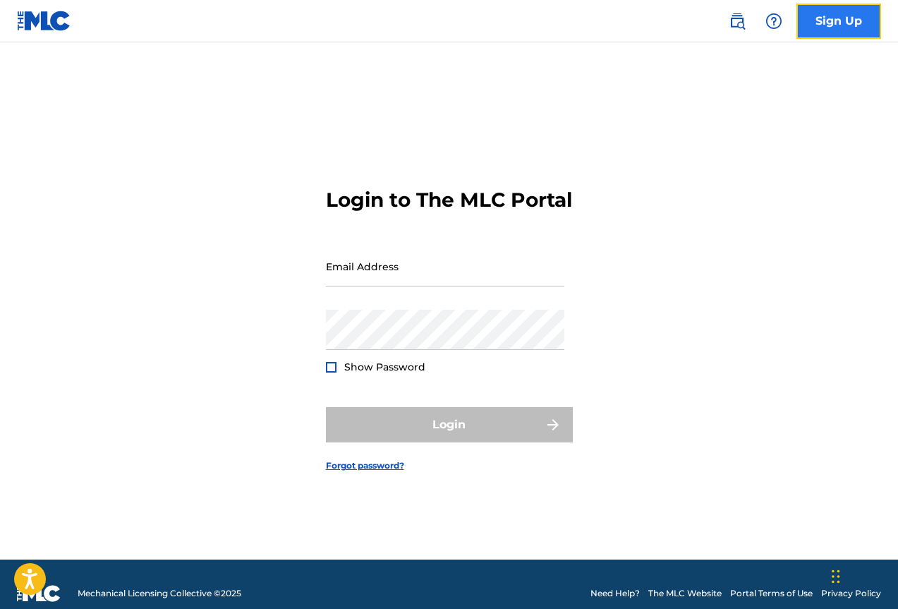
click at [818, 26] on link "Sign Up" at bounding box center [839, 21] width 85 height 35
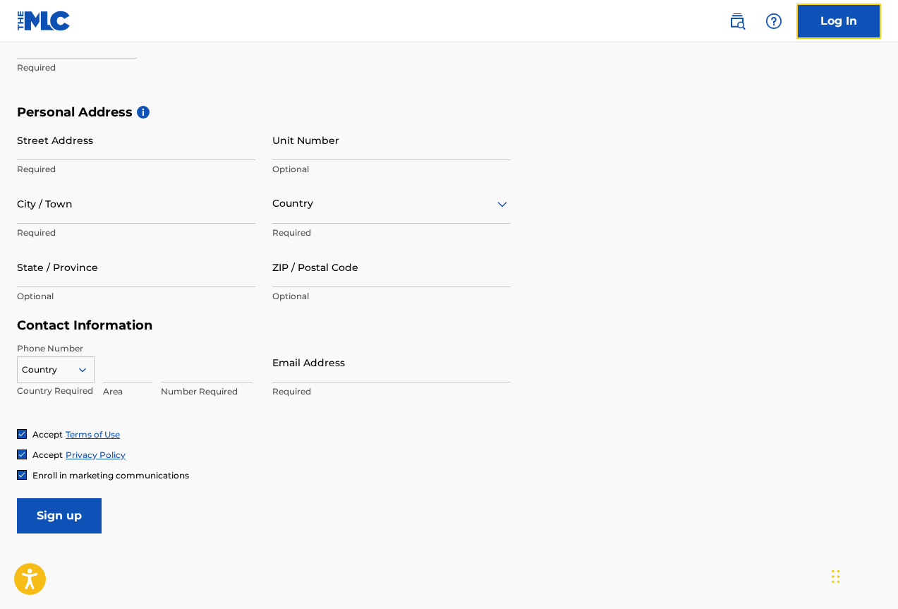
scroll to position [494, 0]
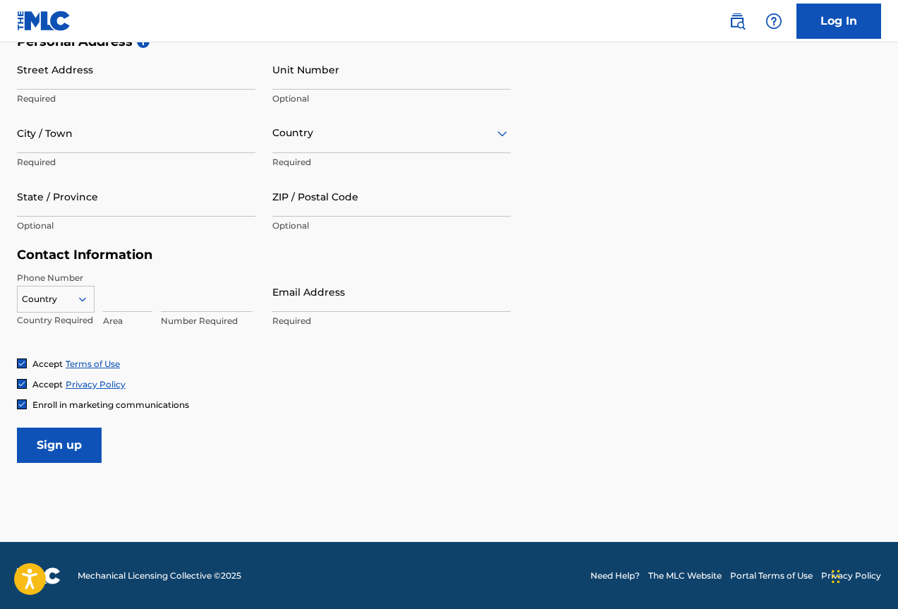
click at [80, 303] on icon at bounding box center [82, 299] width 13 height 13
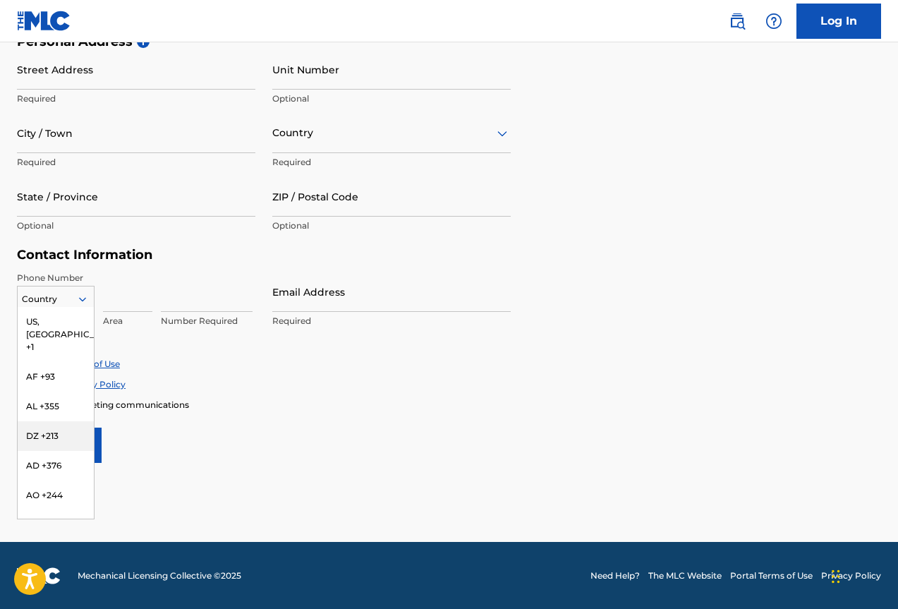
scroll to position [141, 0]
click at [49, 428] on div "AR +54" at bounding box center [56, 443] width 76 height 30
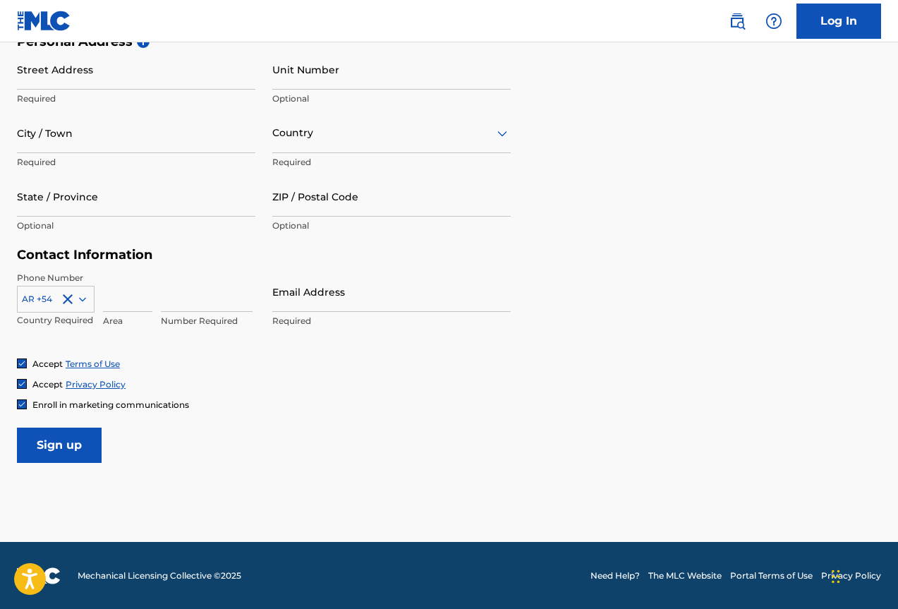
click at [500, 409] on div "Enroll in marketing communications" at bounding box center [449, 405] width 865 height 12
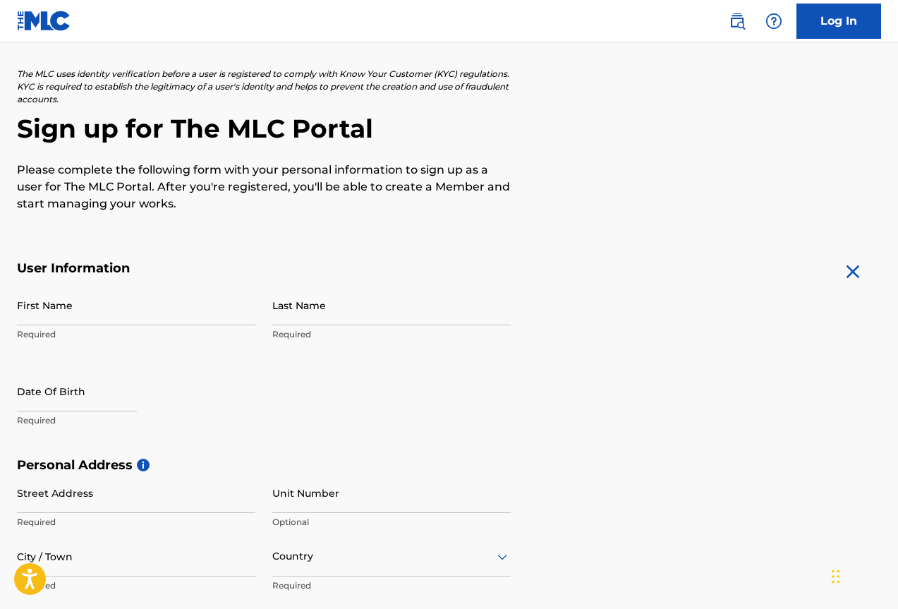
scroll to position [0, 0]
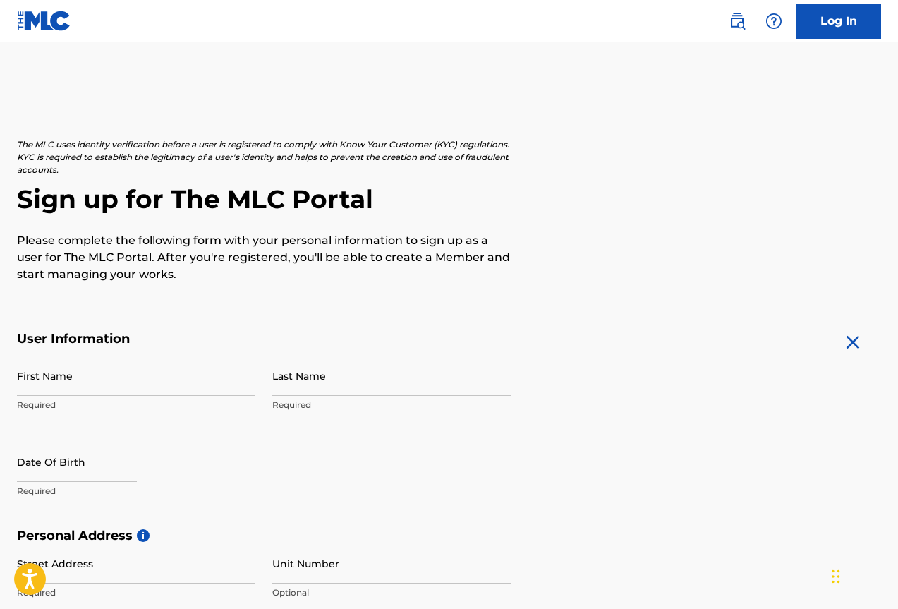
click at [42, 27] on img at bounding box center [44, 21] width 54 height 20
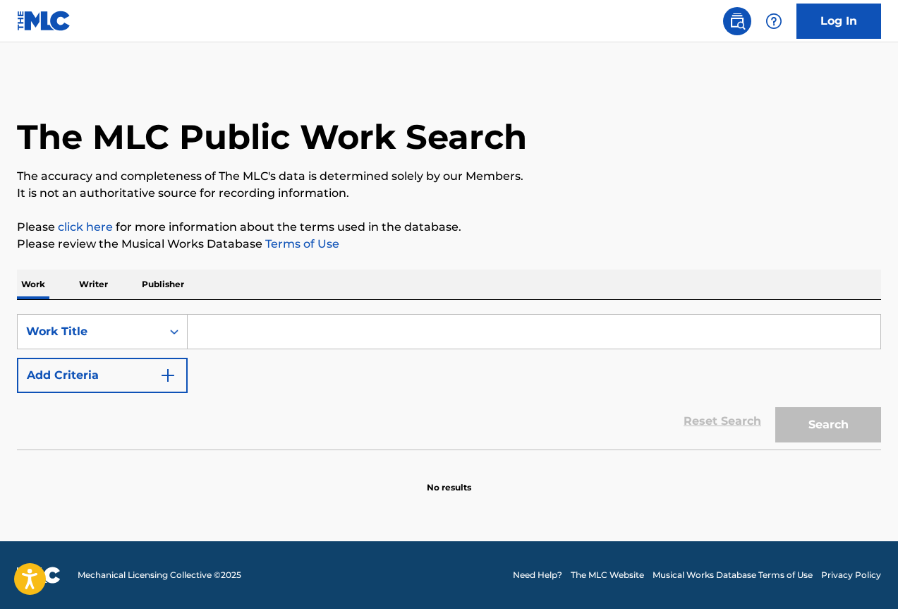
click at [171, 285] on p "Publisher" at bounding box center [163, 285] width 51 height 30
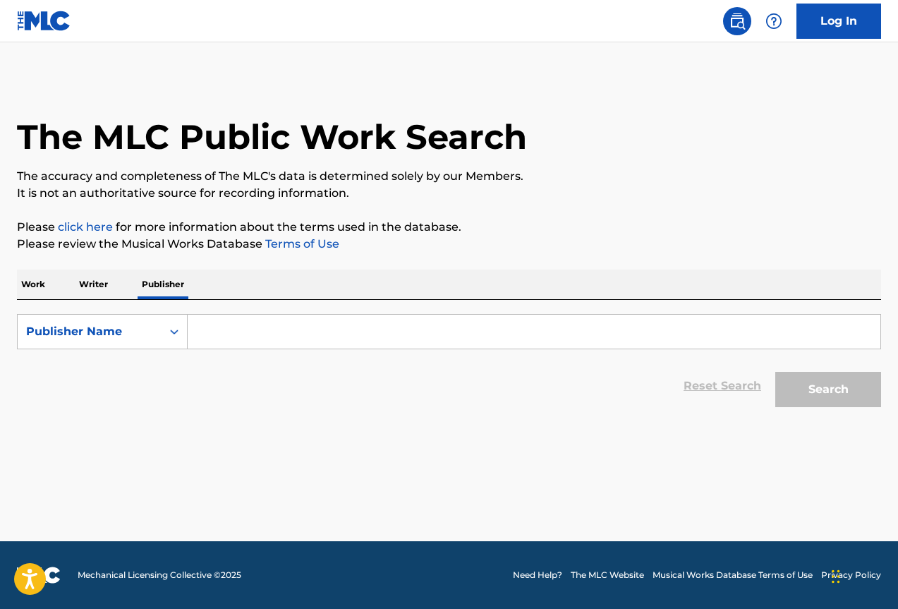
click at [244, 325] on input "Search Form" at bounding box center [534, 332] width 693 height 34
click at [152, 332] on div "Publisher Name" at bounding box center [89, 331] width 127 height 17
click at [126, 366] on div "Publisher IPI" at bounding box center [102, 366] width 169 height 35
click at [246, 332] on input "Search Form" at bounding box center [534, 332] width 693 height 34
paste input "1263970142"
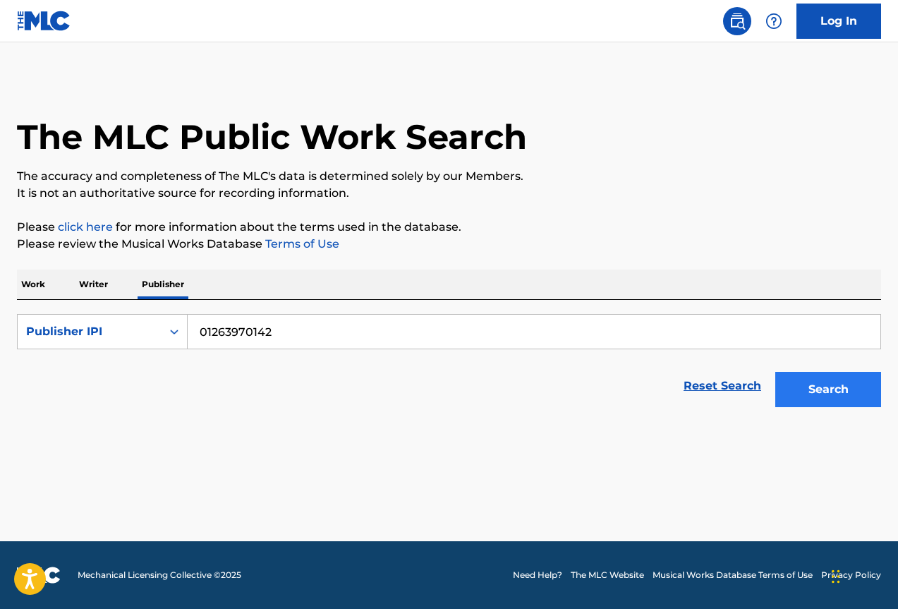
type input "01263970142"
click at [836, 386] on button "Search" at bounding box center [829, 389] width 106 height 35
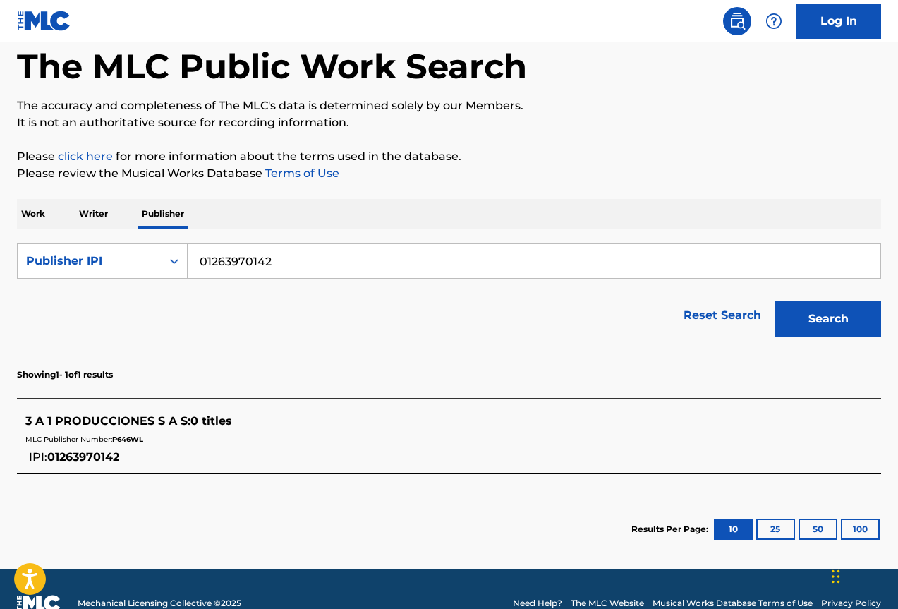
scroll to position [99, 0]
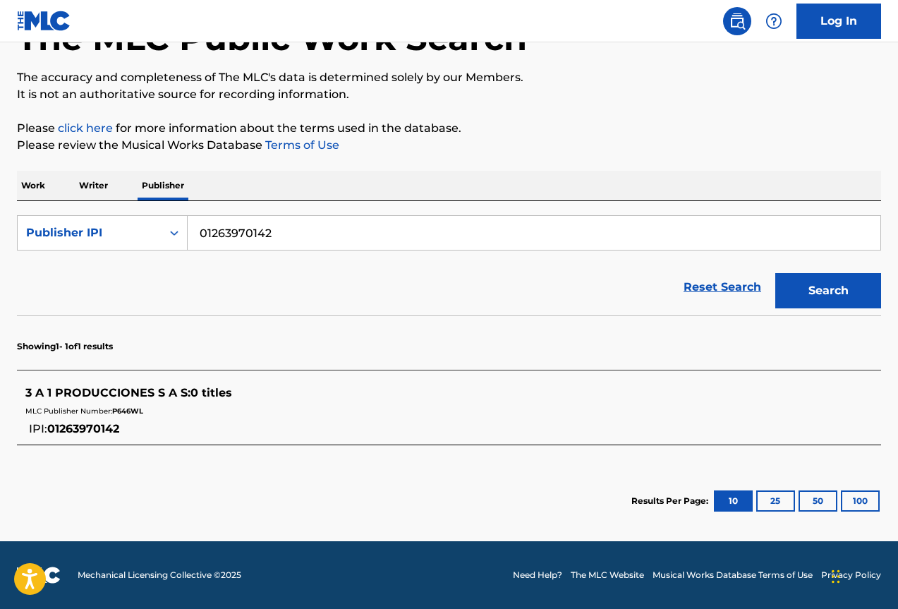
click at [97, 174] on p "Writer" at bounding box center [93, 186] width 37 height 30
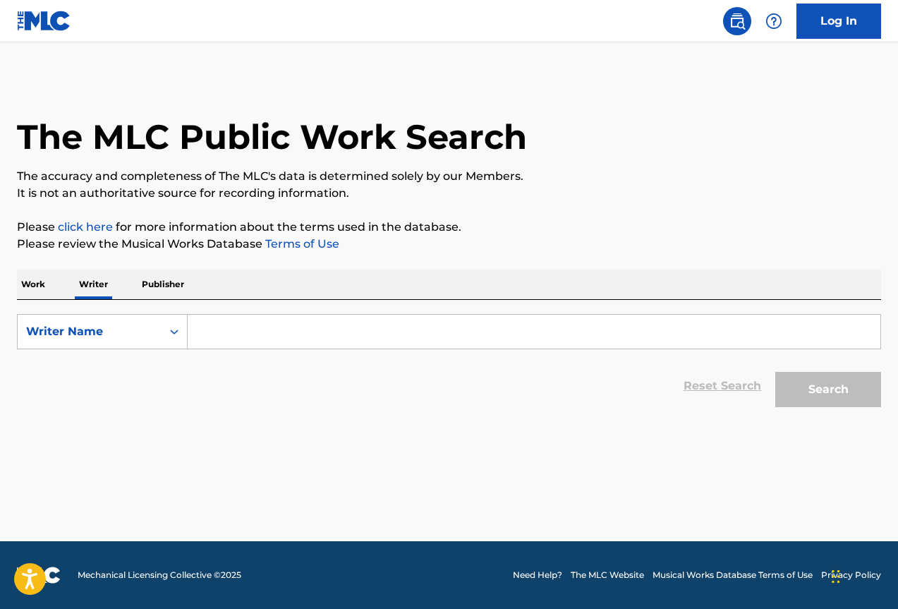
click at [31, 277] on p "Work" at bounding box center [33, 285] width 32 height 30
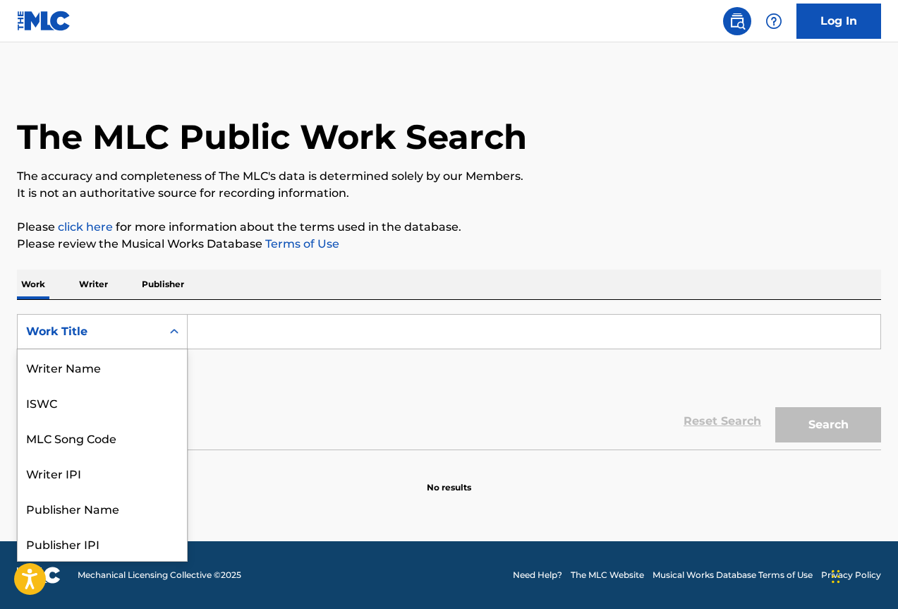
click at [112, 320] on div "Work Title" at bounding box center [90, 331] width 144 height 27
click at [70, 402] on div "ISWC" at bounding box center [102, 402] width 169 height 35
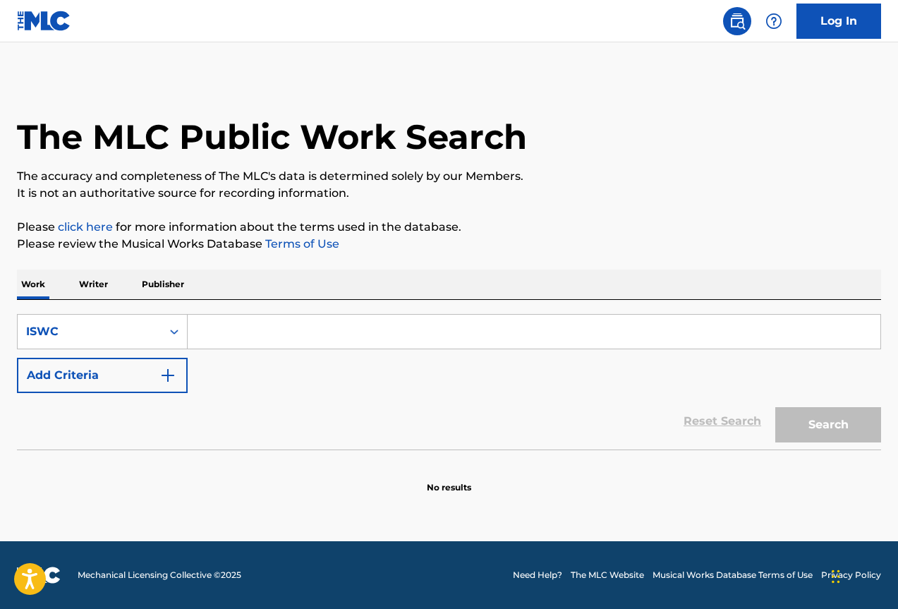
click at [259, 312] on div "SearchWithCriteria459e242c-b4c7-491c-adcb-58e171a38041 ISWC Add Criteria Reset …" at bounding box center [449, 375] width 865 height 150
click at [251, 335] on input "Search Form" at bounding box center [534, 332] width 693 height 34
paste input "T3335804796"
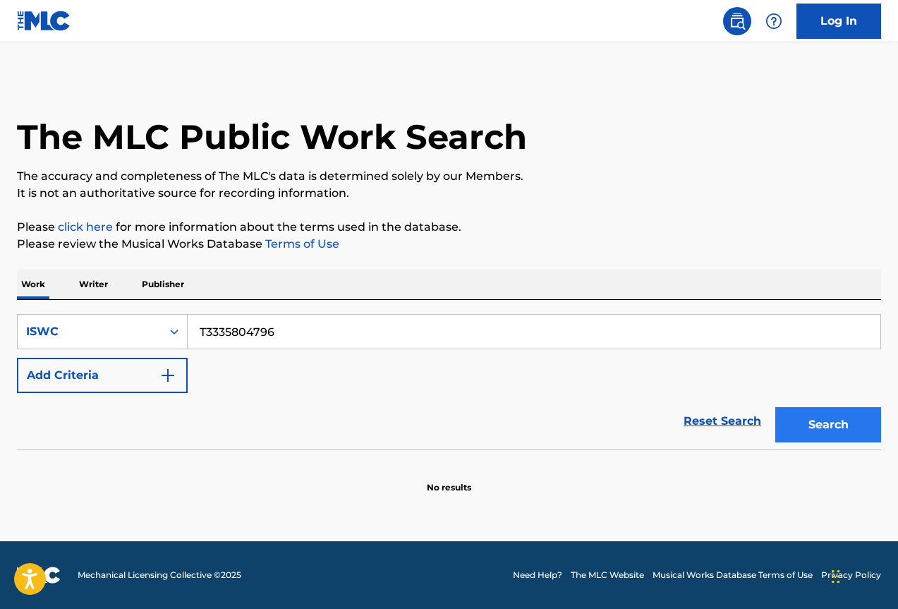
type input "T3335804796"
click at [808, 429] on button "Search" at bounding box center [829, 424] width 106 height 35
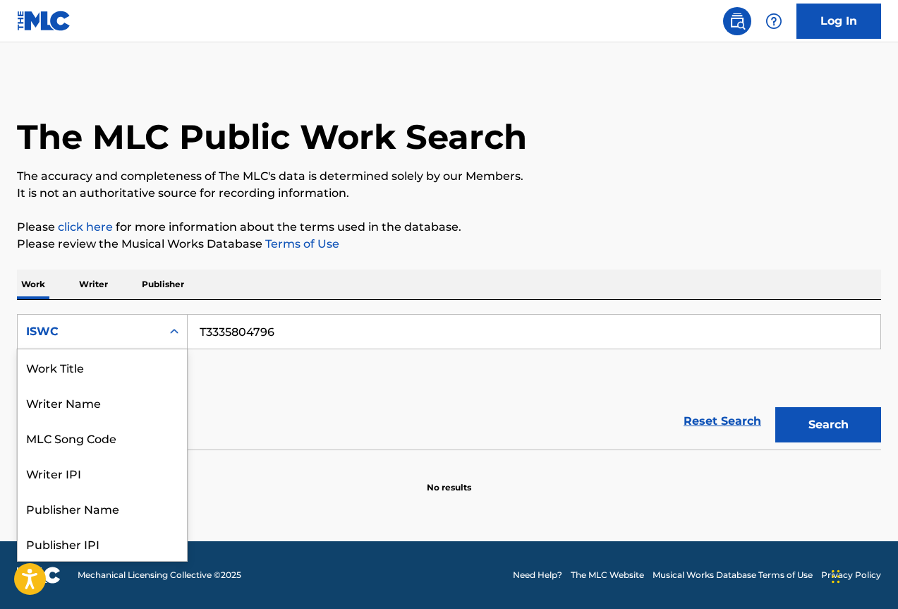
click at [164, 331] on div "Search Form" at bounding box center [174, 331] width 25 height 25
click at [112, 367] on div "Work Title" at bounding box center [102, 366] width 169 height 35
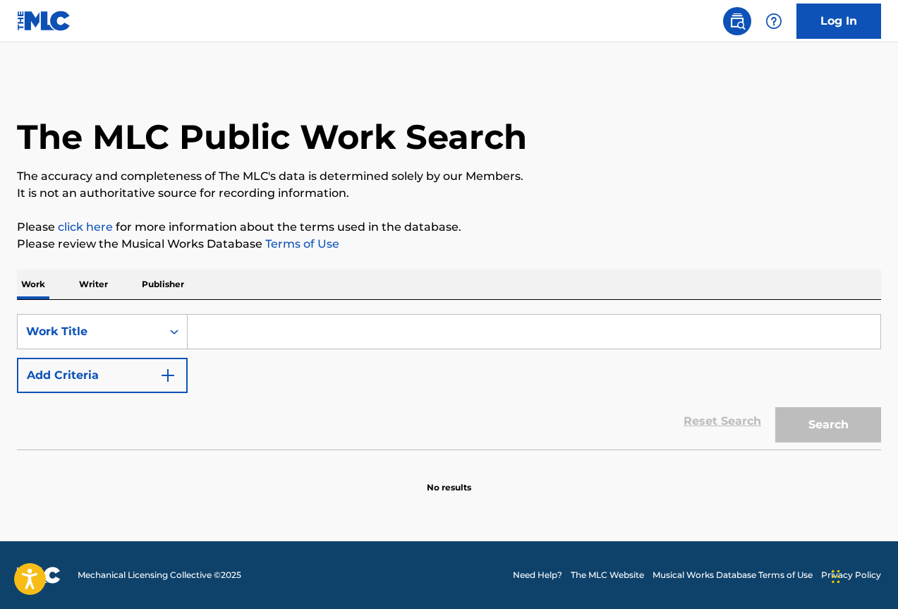
click at [287, 330] on input "Search Form" at bounding box center [534, 332] width 693 height 34
paste input "CON OTRA"
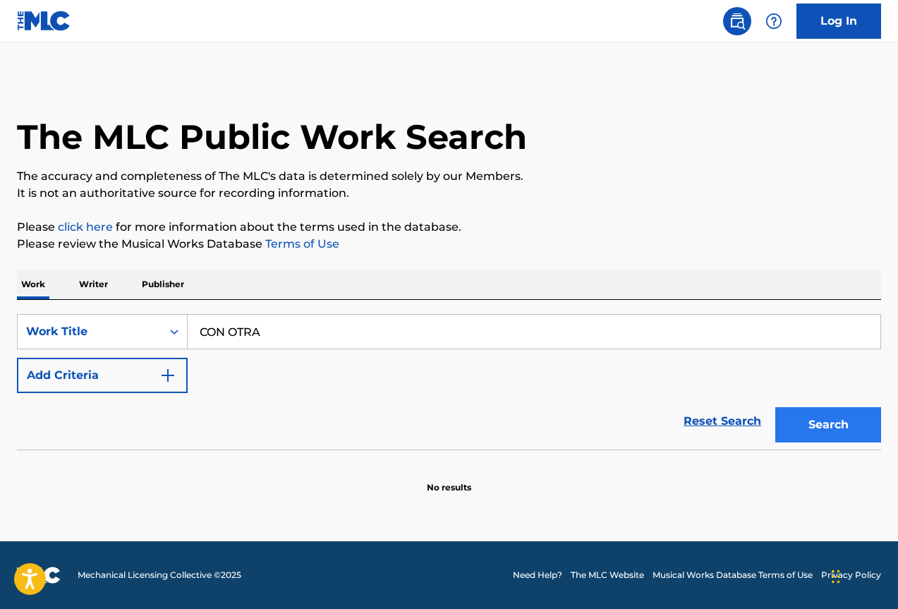
type input "CON OTRA"
click at [824, 428] on button "Search" at bounding box center [829, 424] width 106 height 35
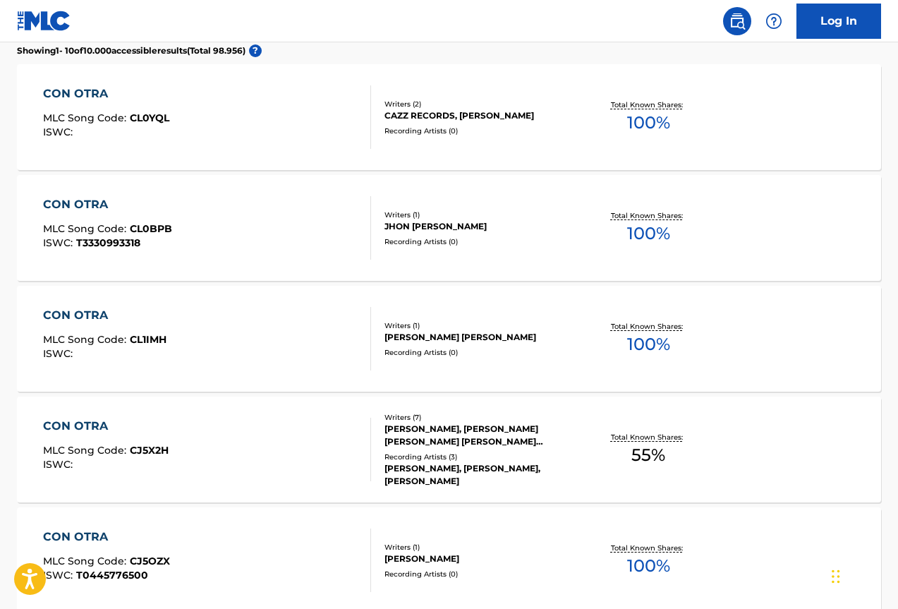
scroll to position [60, 0]
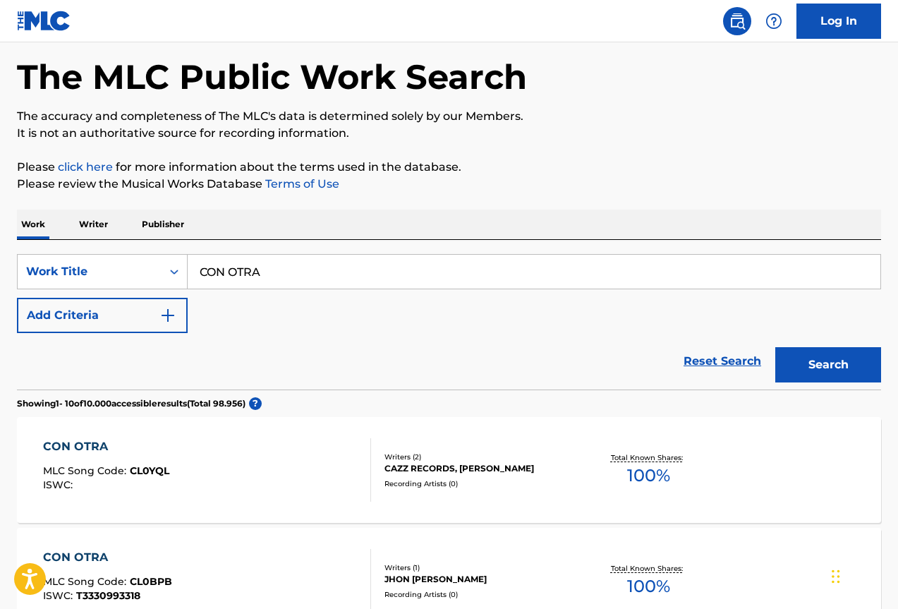
click at [102, 222] on p "Writer" at bounding box center [93, 225] width 37 height 30
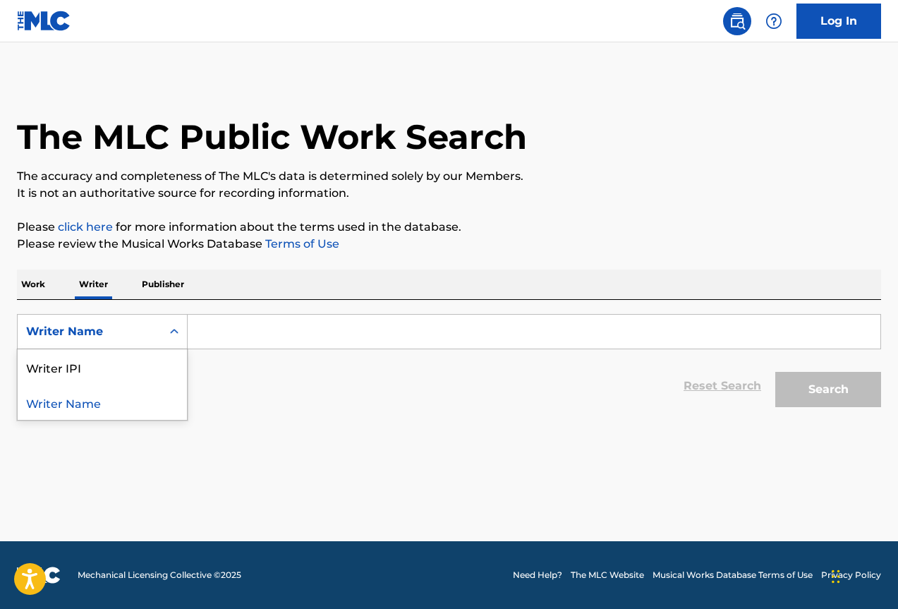
click at [143, 336] on div "Writer Name" at bounding box center [89, 331] width 127 height 17
click at [128, 367] on div "Writer IPI" at bounding box center [102, 366] width 169 height 35
click at [241, 314] on div "Search Form" at bounding box center [535, 331] width 694 height 35
click at [281, 330] on input "Search Form" at bounding box center [534, 332] width 693 height 34
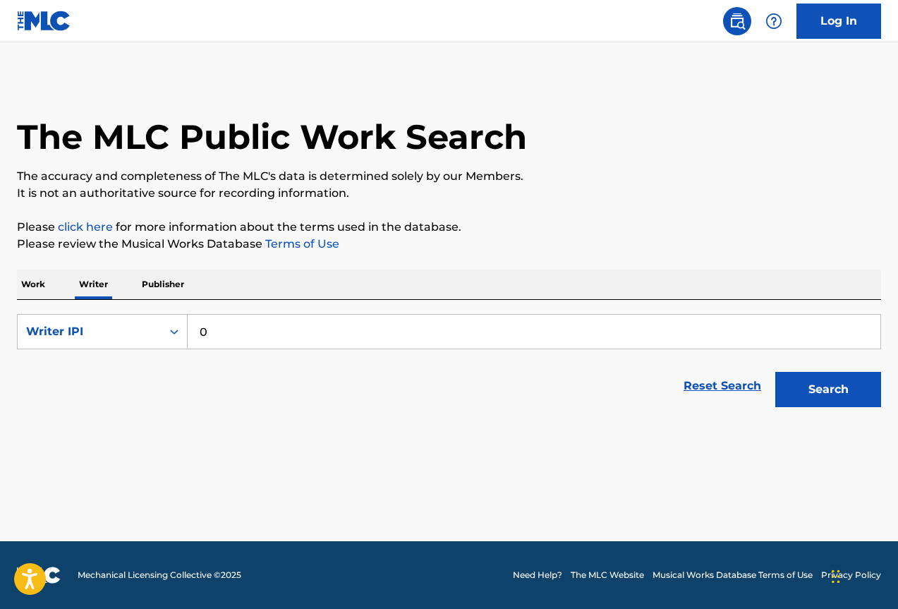
paste input "867131034"
click at [808, 383] on button "Search" at bounding box center [829, 389] width 106 height 35
click at [206, 332] on input "0867131034" at bounding box center [534, 332] width 693 height 34
click at [776, 372] on button "Search" at bounding box center [829, 389] width 106 height 35
click at [838, 383] on button "Search" at bounding box center [829, 389] width 106 height 35
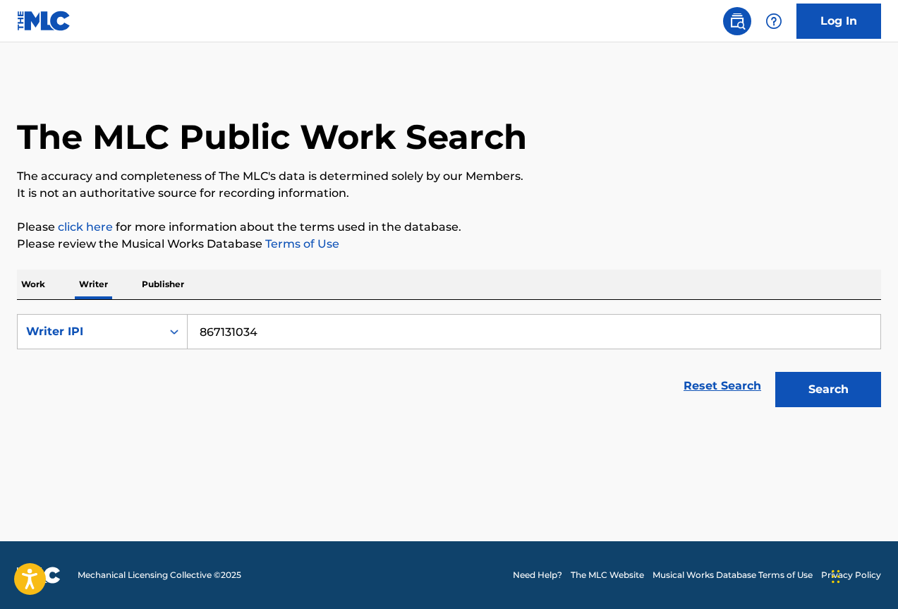
click at [291, 328] on input "867131034" at bounding box center [534, 332] width 693 height 34
paste input "867131034"
type input "00867131034"
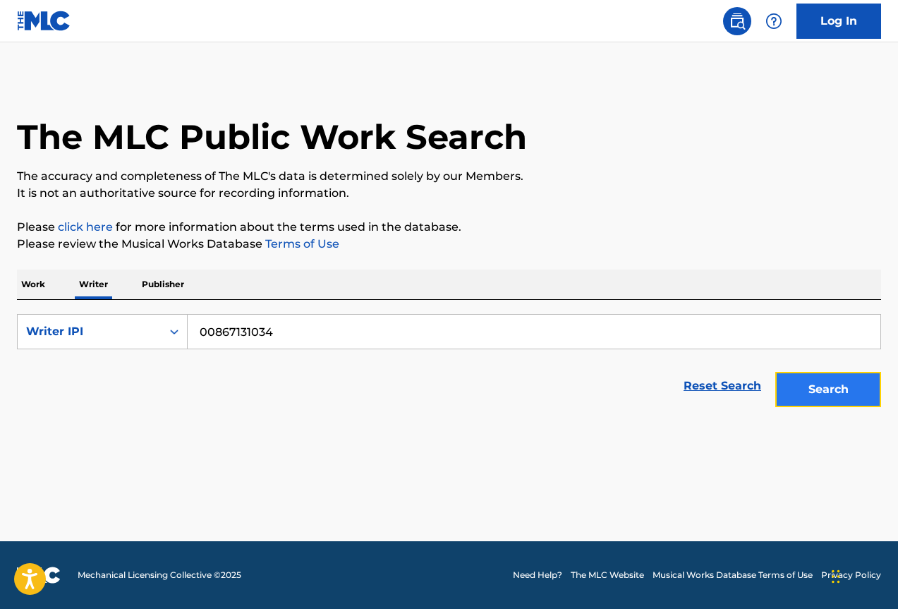
click at [879, 392] on button "Search" at bounding box center [829, 389] width 106 height 35
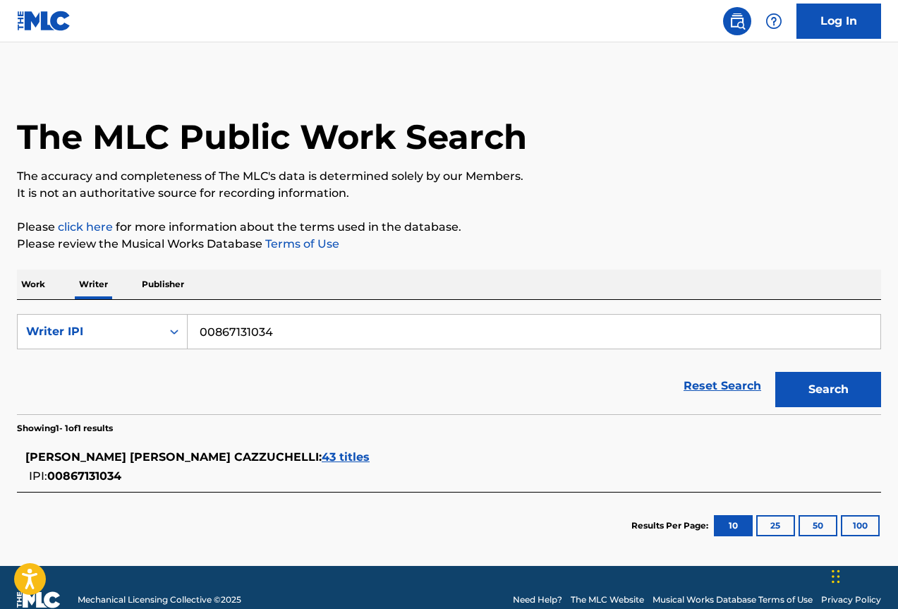
click at [322, 459] on span "43 titles" at bounding box center [346, 456] width 48 height 13
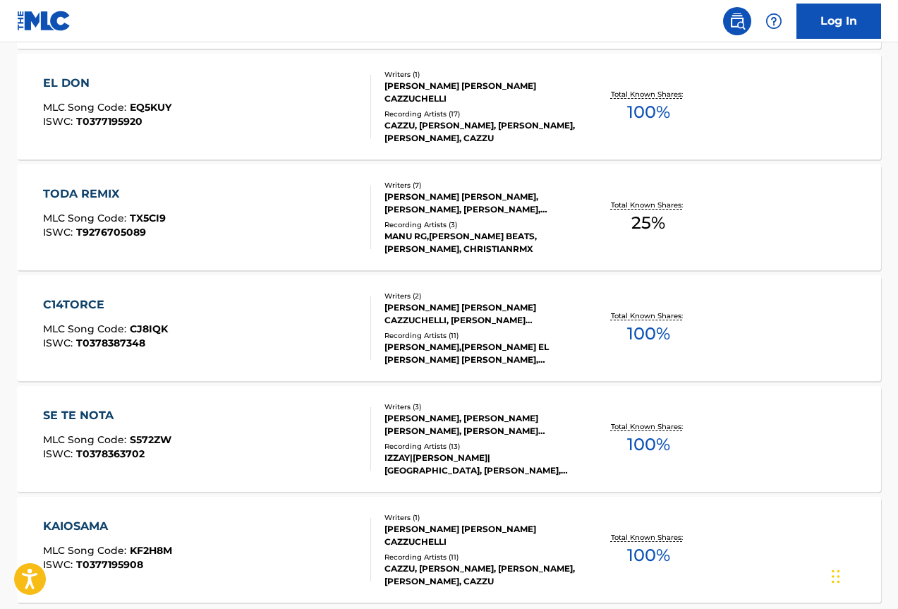
scroll to position [1119, 0]
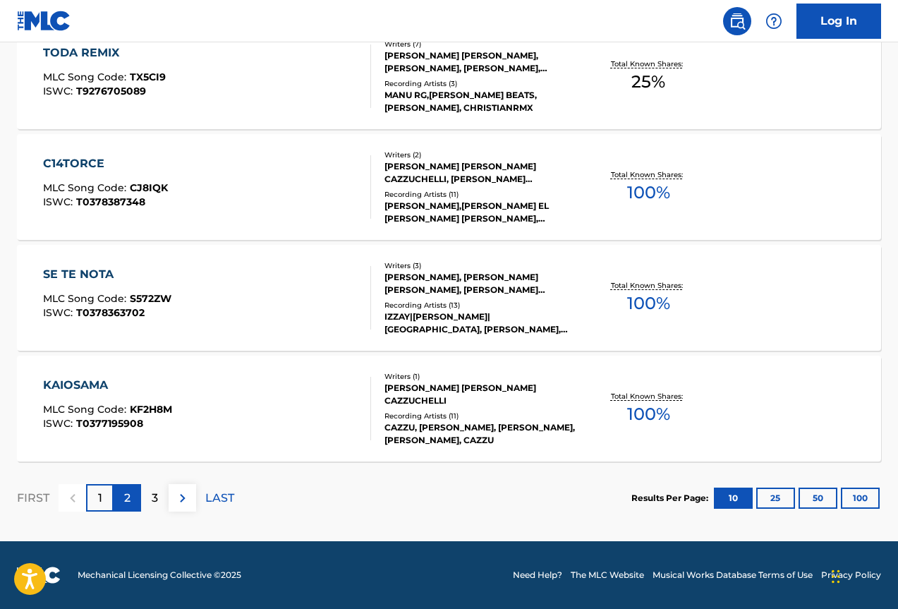
click at [119, 501] on div "2" at bounding box center [128, 498] width 28 height 28
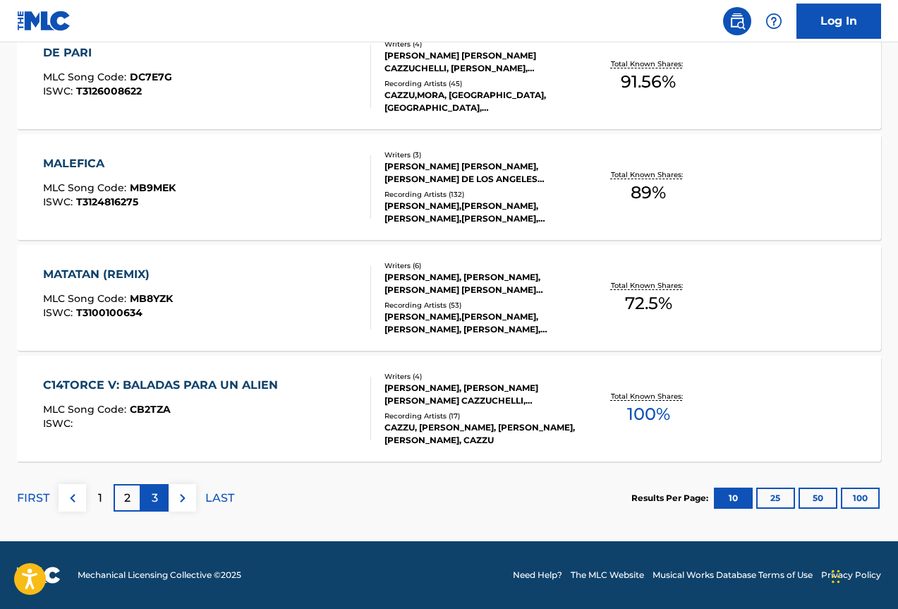
click at [160, 502] on div "3" at bounding box center [155, 498] width 28 height 28
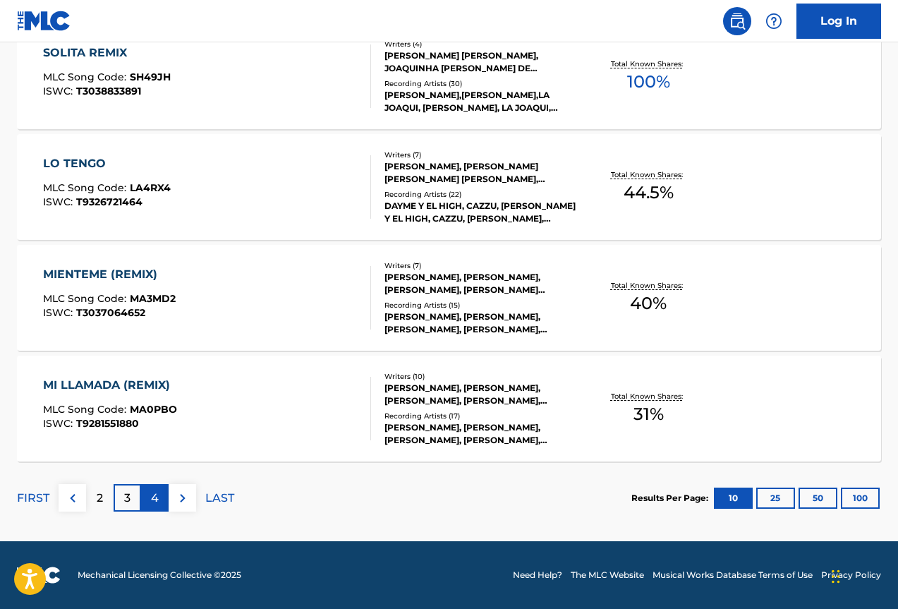
click at [159, 501] on div "4" at bounding box center [155, 498] width 28 height 28
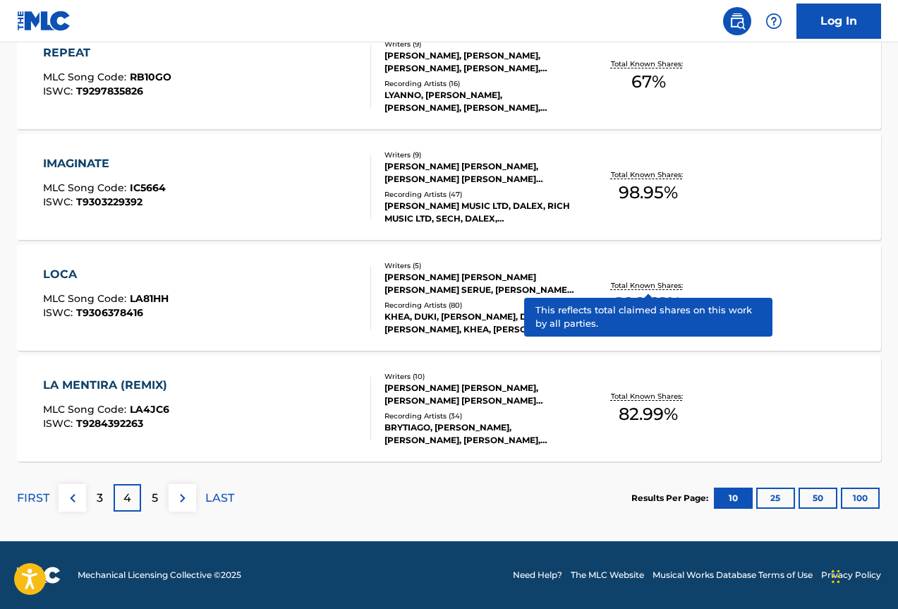
click at [646, 288] on p "Total Known Shares:" at bounding box center [649, 285] width 76 height 11
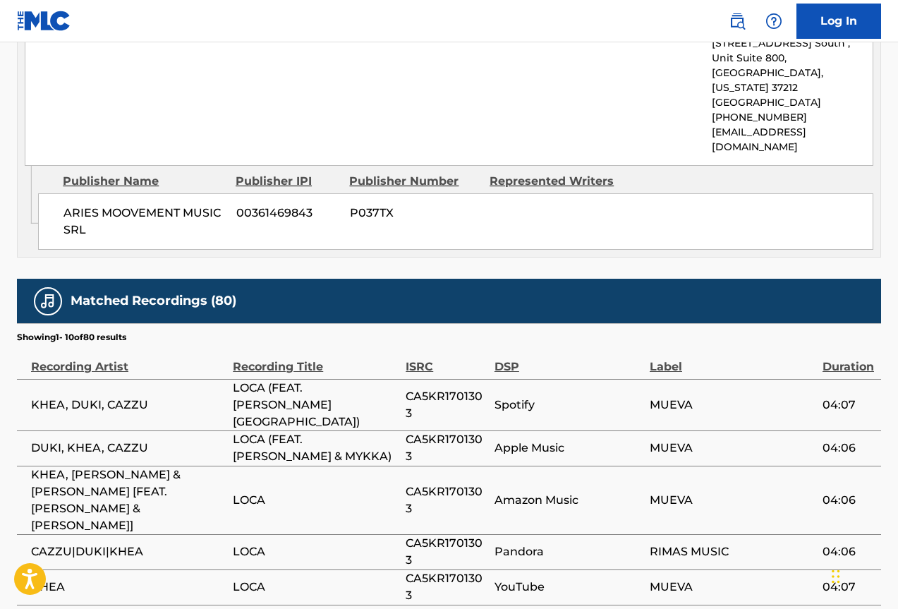
scroll to position [2541, 0]
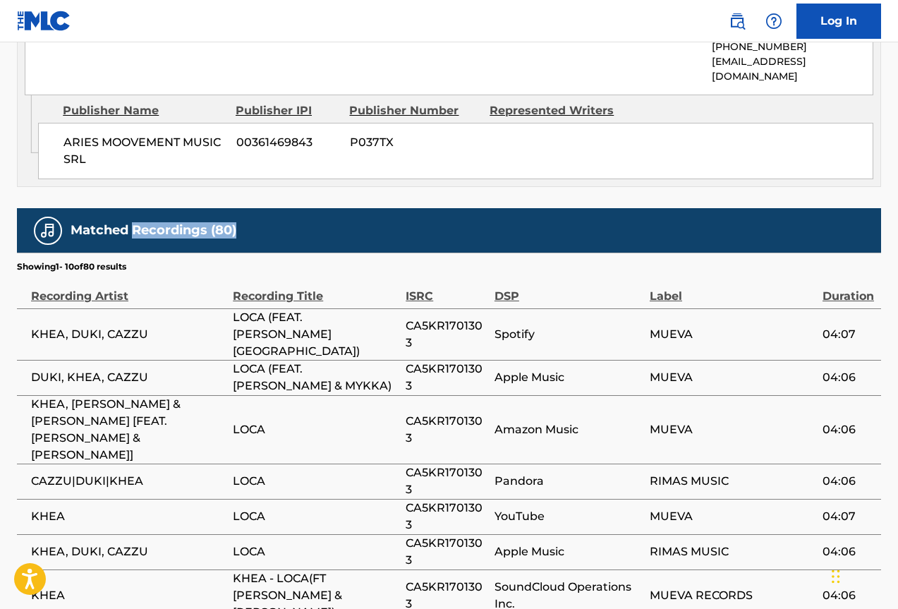
drag, startPoint x: 252, startPoint y: 81, endPoint x: 135, endPoint y: 81, distance: 117.2
click at [135, 208] on div "Matched Recordings (80)" at bounding box center [449, 230] width 865 height 44
click at [130, 222] on h5 "Matched Recordings (80)" at bounding box center [154, 230] width 166 height 16
drag, startPoint x: 207, startPoint y: 83, endPoint x: 71, endPoint y: 82, distance: 136.2
click at [69, 208] on div "Matched Recordings (80)" at bounding box center [449, 230] width 865 height 44
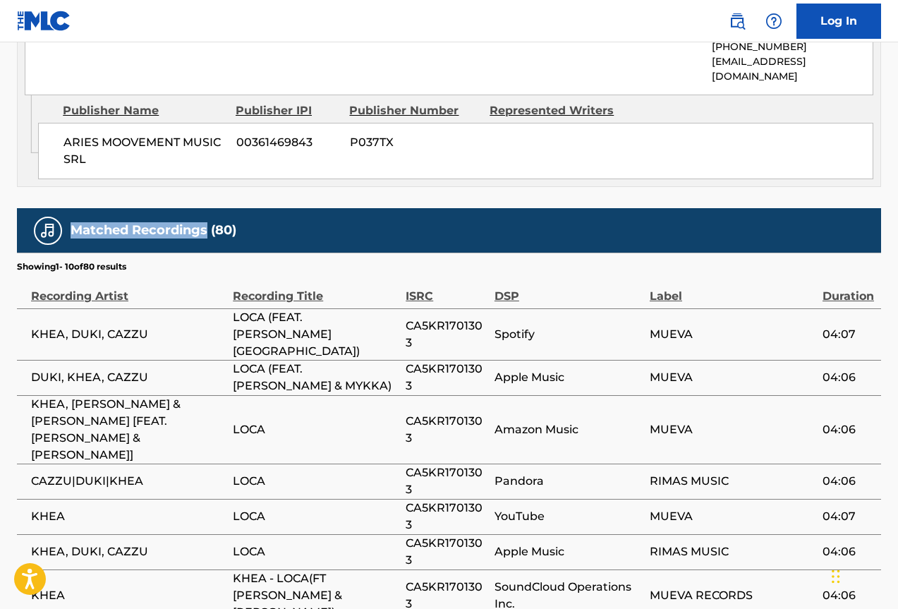
copy h5 "Matched Recordings"
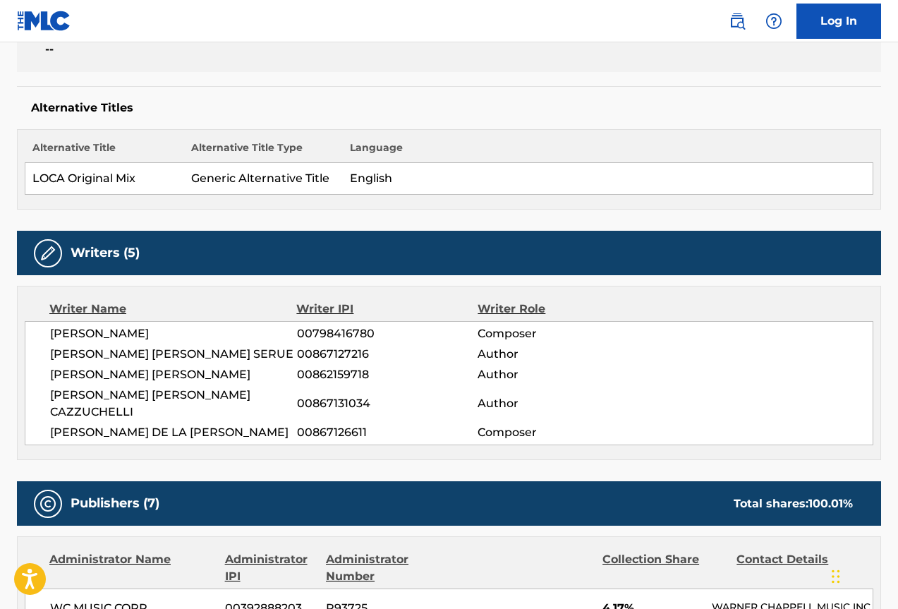
scroll to position [0, 0]
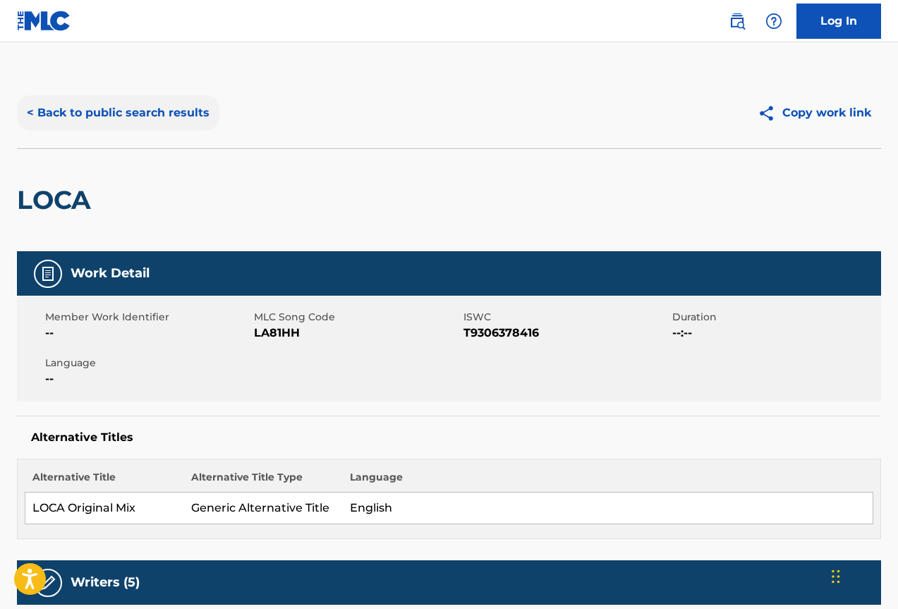
click at [84, 107] on button "< Back to public search results" at bounding box center [118, 112] width 203 height 35
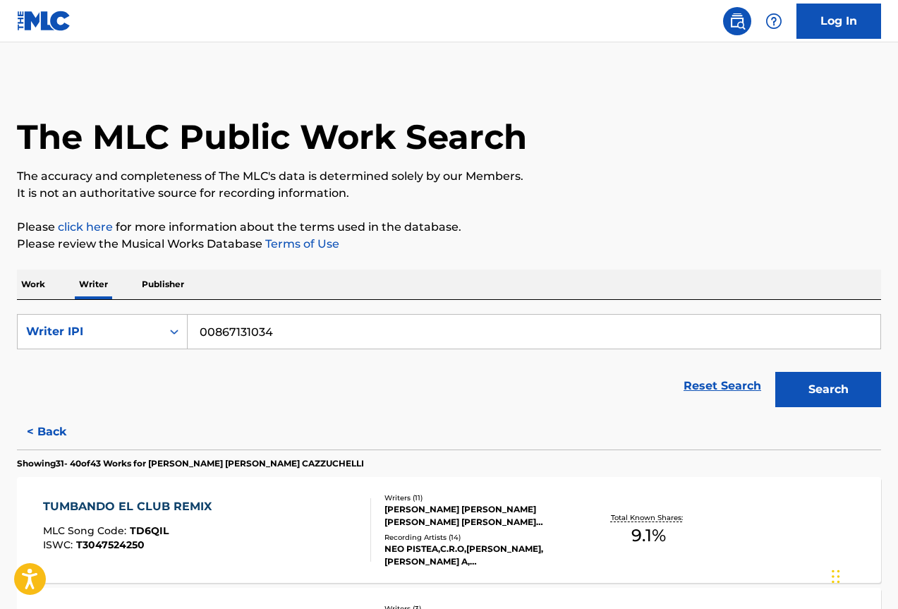
click at [42, 286] on p "Work" at bounding box center [33, 285] width 32 height 30
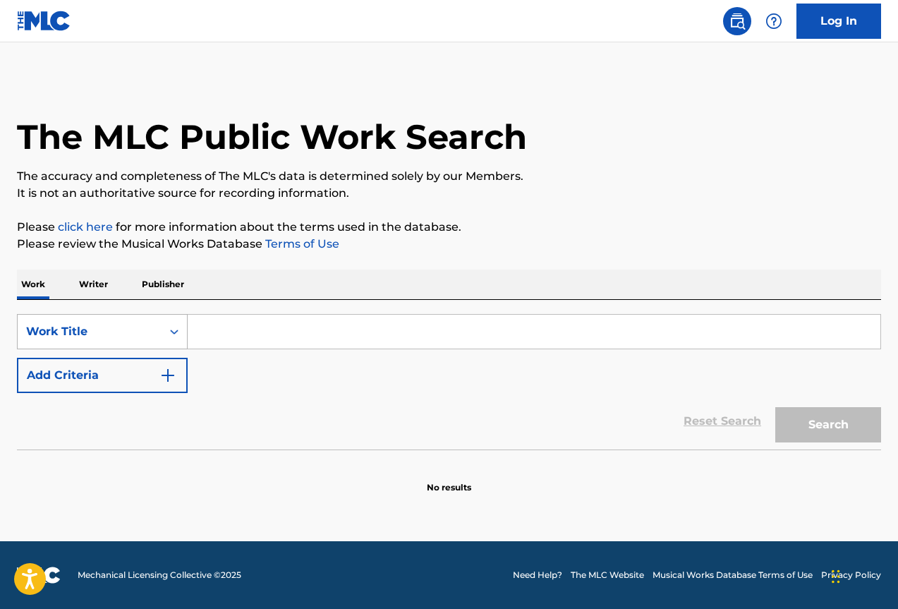
drag, startPoint x: 157, startPoint y: 326, endPoint x: 119, endPoint y: 331, distance: 37.7
click at [156, 326] on div "Work Title" at bounding box center [90, 331] width 144 height 27
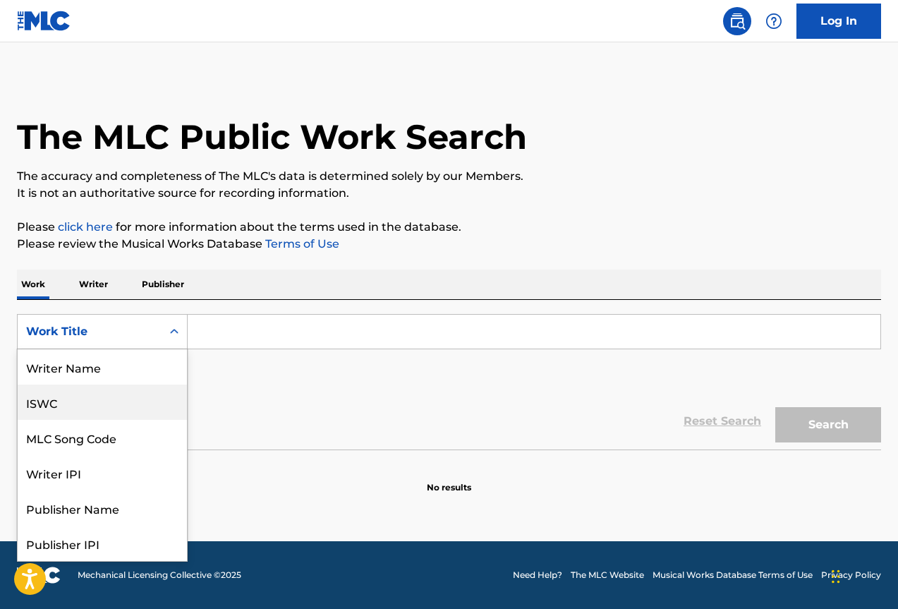
click at [101, 400] on div "ISWC" at bounding box center [102, 402] width 169 height 35
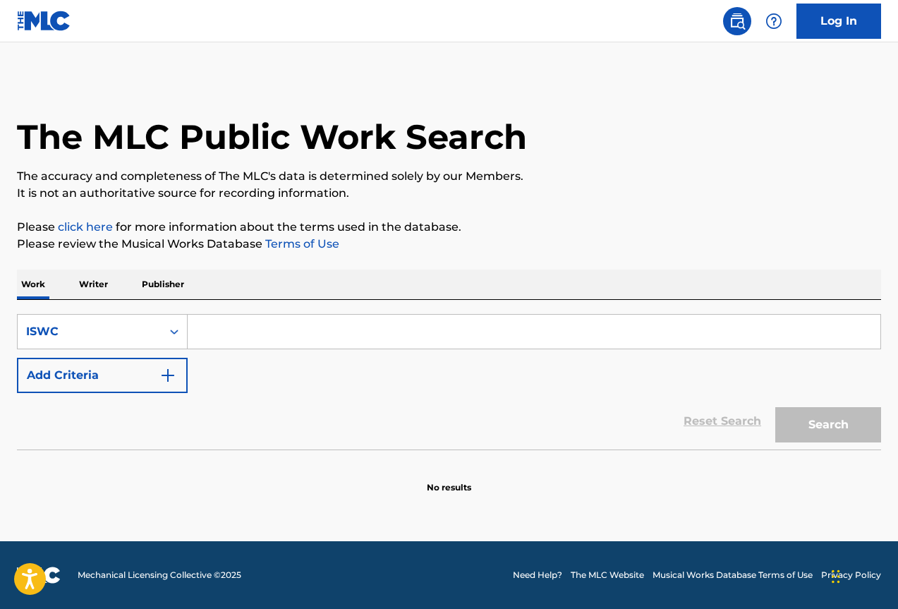
drag, startPoint x: 254, startPoint y: 342, endPoint x: 271, endPoint y: 339, distance: 17.2
click at [254, 342] on input "Search Form" at bounding box center [534, 332] width 693 height 34
paste input "T0373730132"
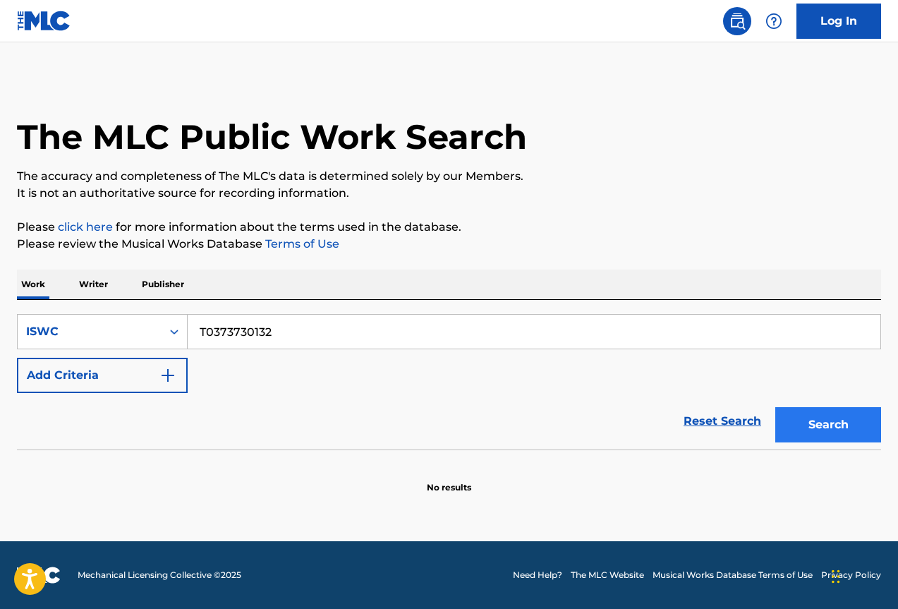
type input "T0373730132"
click at [813, 424] on button "Search" at bounding box center [829, 424] width 106 height 35
click at [100, 291] on p "Writer" at bounding box center [93, 285] width 37 height 30
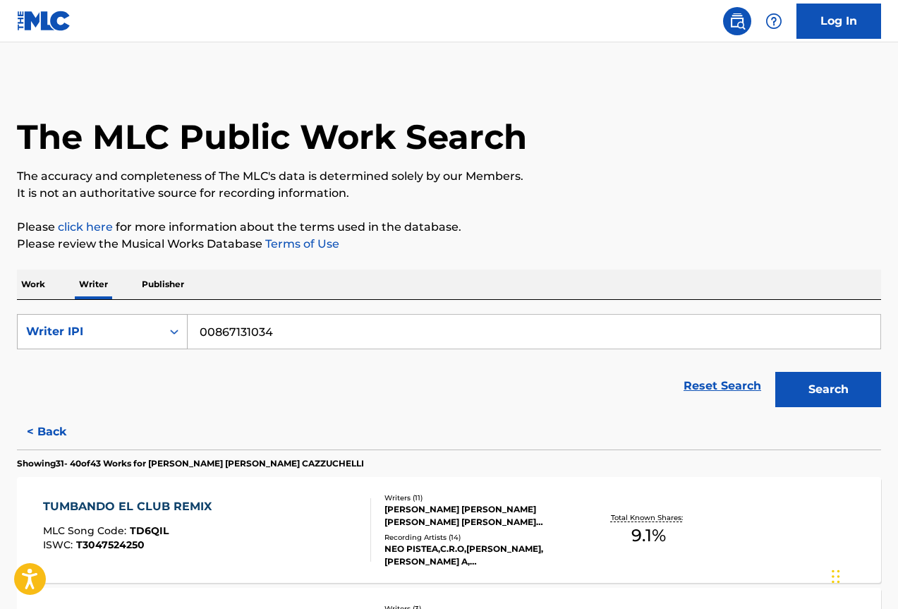
click at [176, 336] on icon "Search Form" at bounding box center [174, 332] width 14 height 14
click at [264, 320] on input "00867131034" at bounding box center [534, 332] width 693 height 34
paste input "269685307"
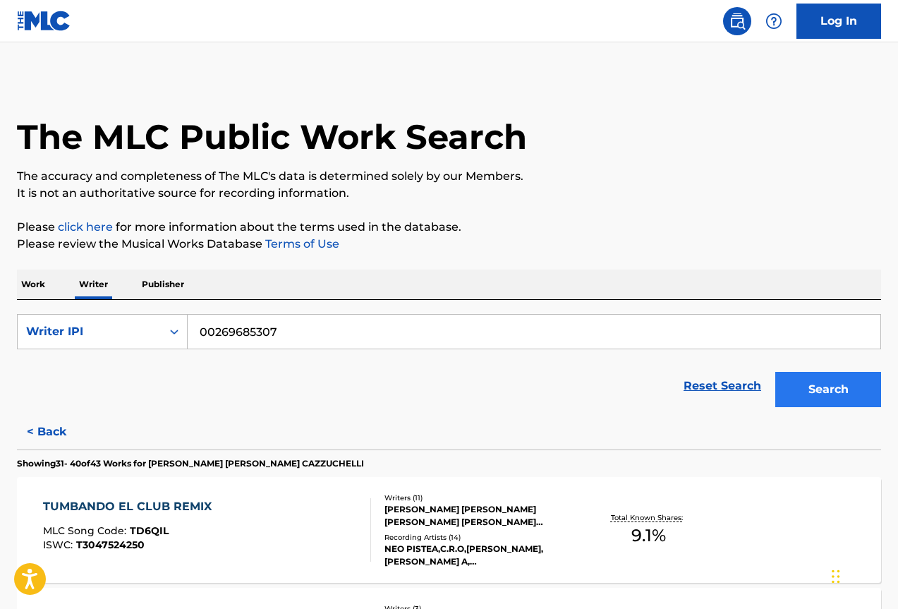
type input "00269685307"
click at [821, 404] on button "Search" at bounding box center [829, 389] width 106 height 35
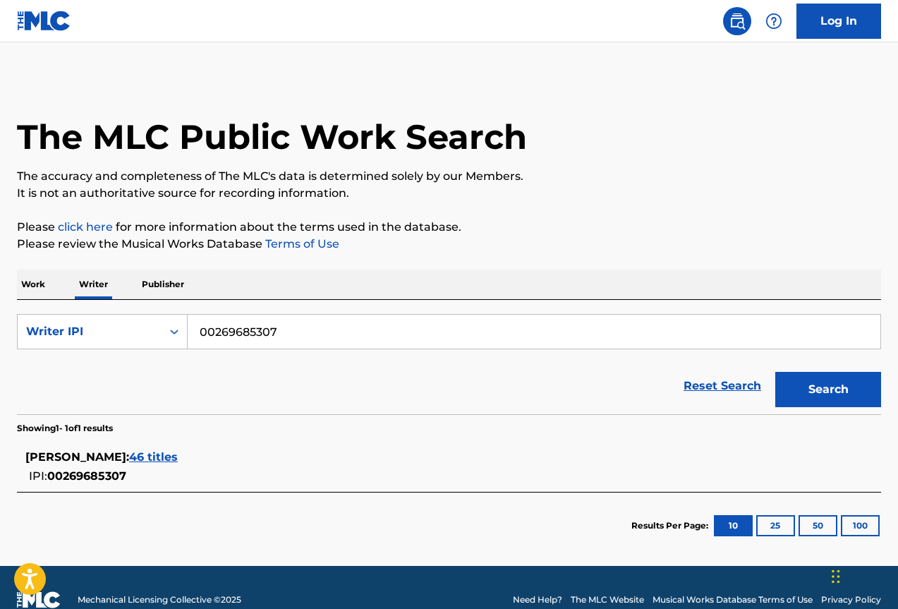
click at [178, 454] on span "46 titles" at bounding box center [153, 456] width 49 height 13
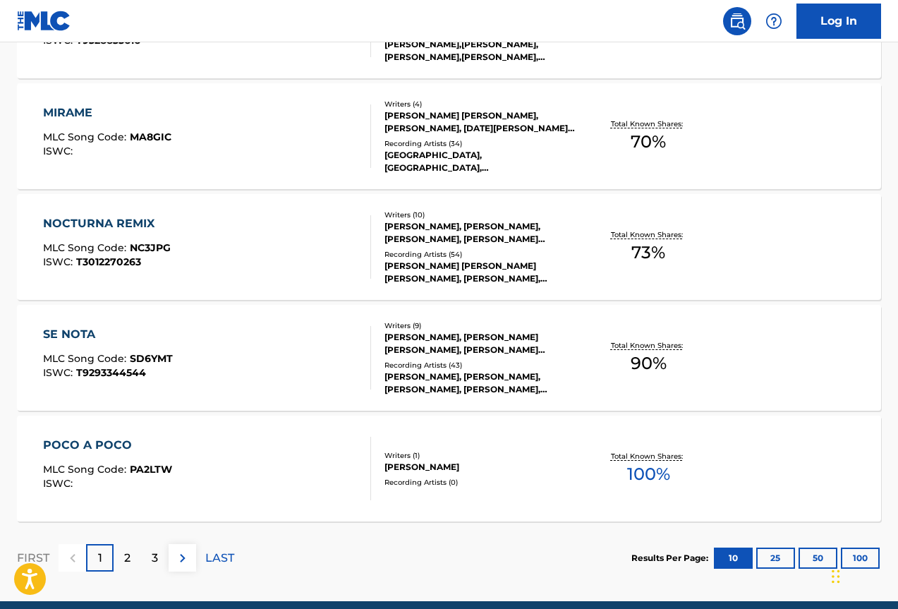
scroll to position [1119, 0]
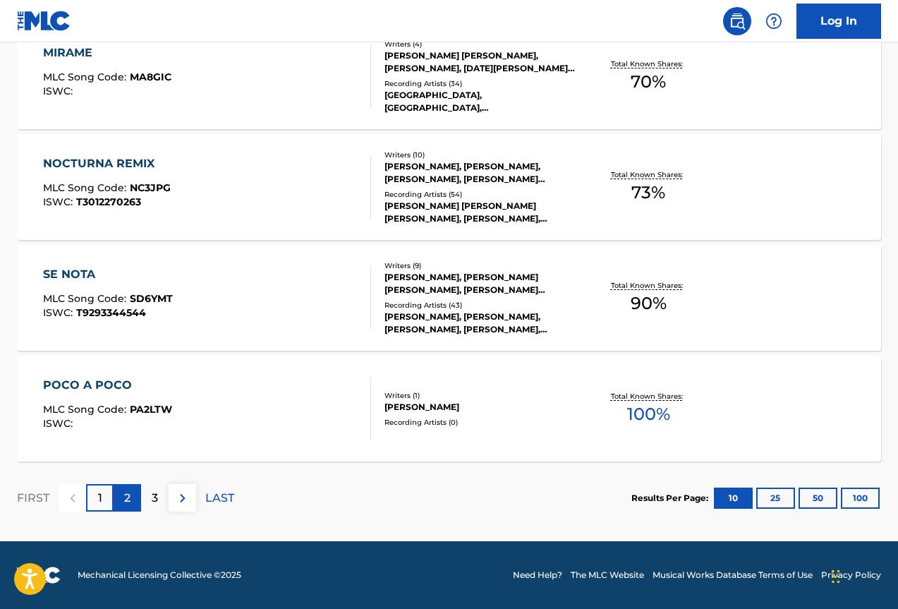
click at [124, 500] on p "2" at bounding box center [127, 498] width 6 height 17
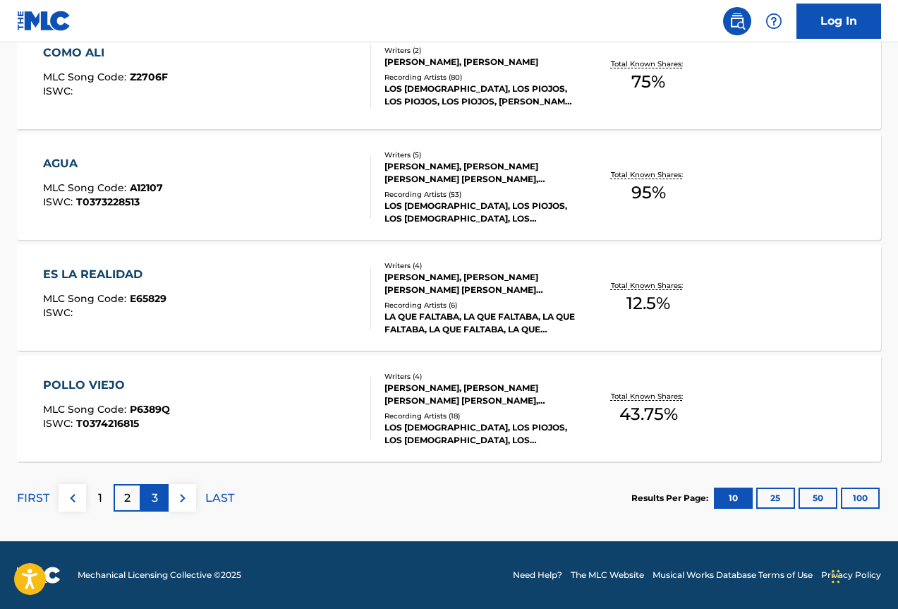
click at [152, 497] on p "3" at bounding box center [155, 498] width 6 height 17
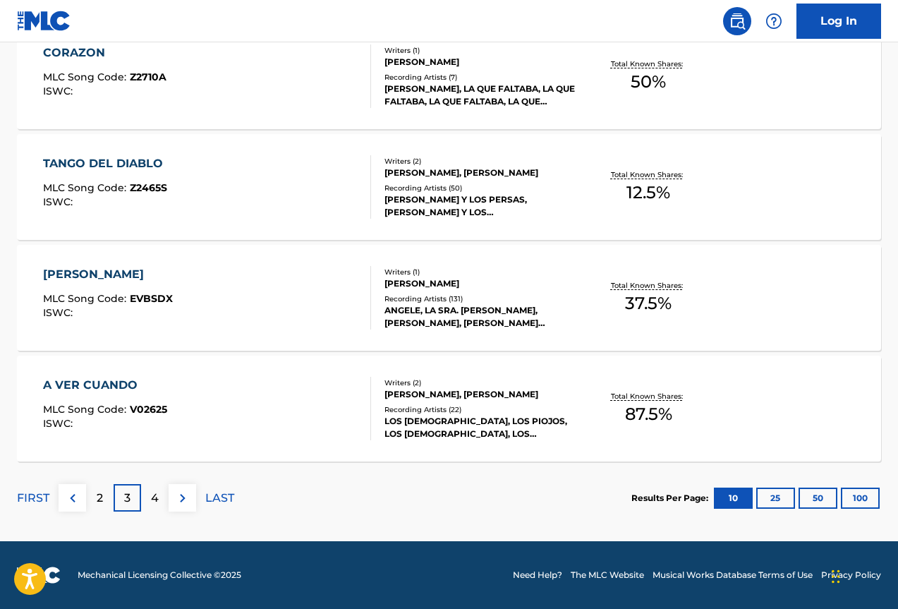
click at [440, 388] on div "[PERSON_NAME], [PERSON_NAME]" at bounding box center [481, 394] width 192 height 13
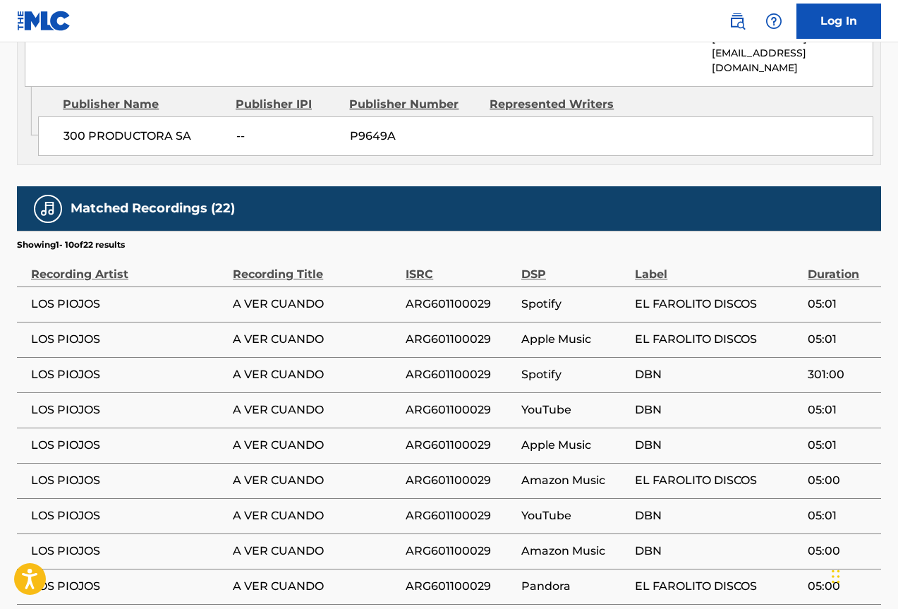
scroll to position [1119, 0]
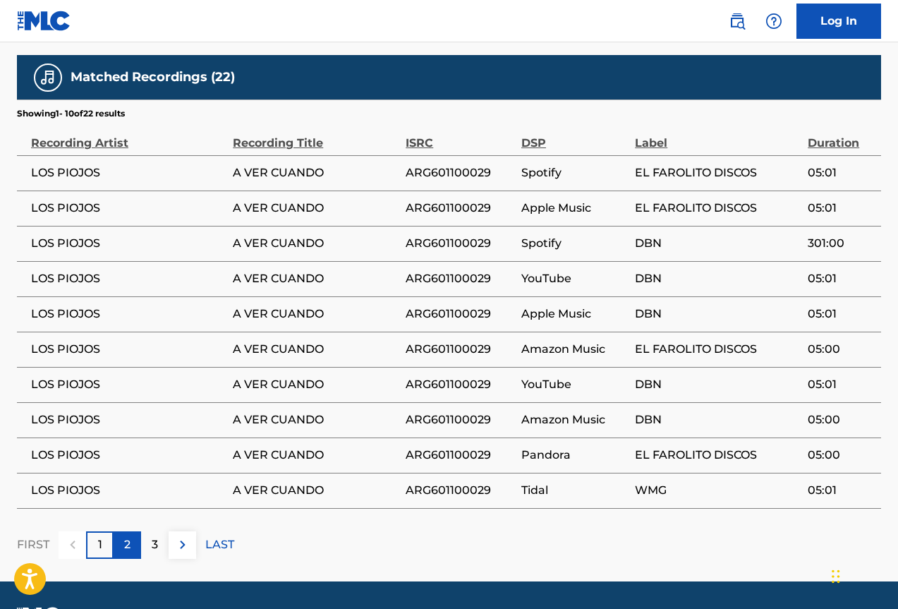
click at [124, 531] on div "2" at bounding box center [128, 545] width 28 height 28
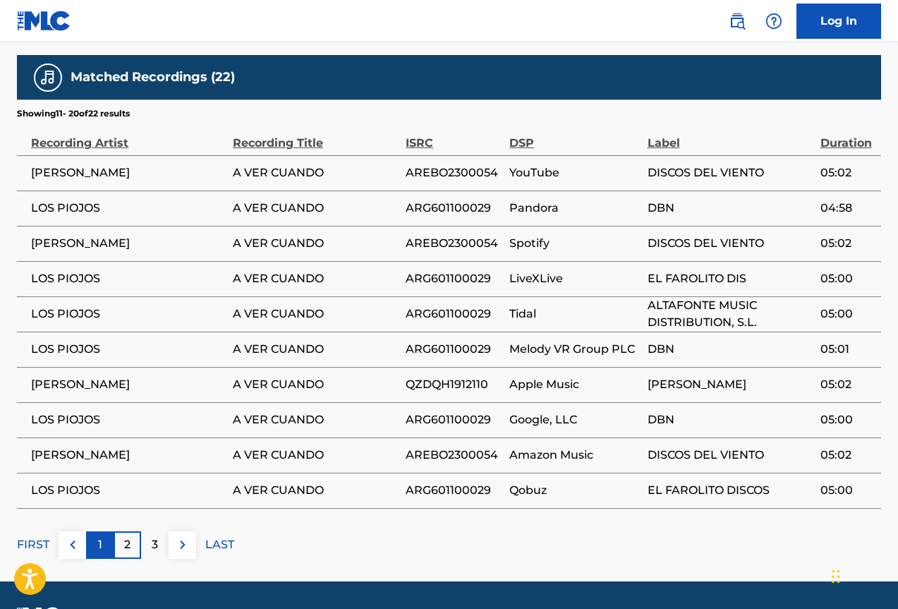
click at [100, 536] on p "1" at bounding box center [100, 544] width 4 height 17
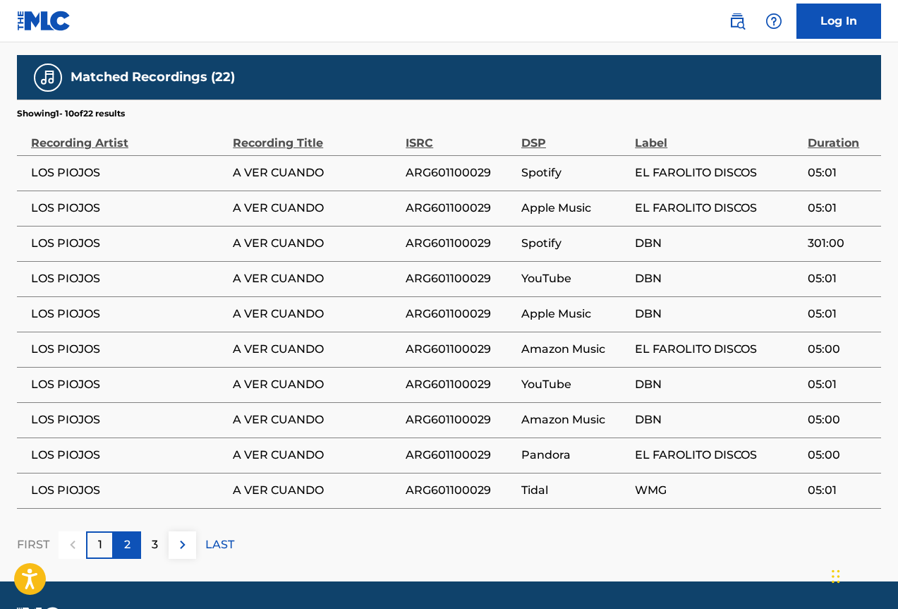
click at [122, 531] on div "2" at bounding box center [128, 545] width 28 height 28
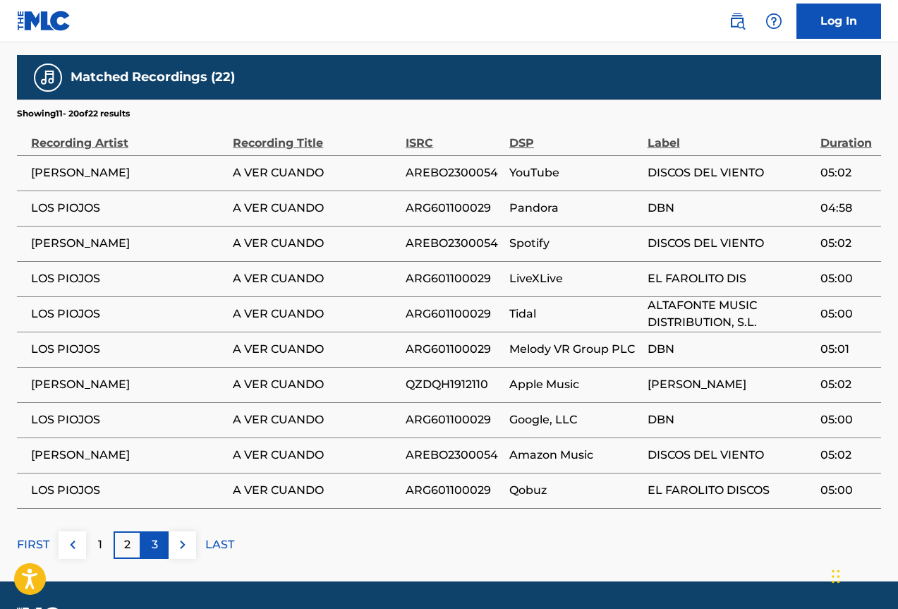
click at [154, 536] on p "3" at bounding box center [155, 544] width 6 height 17
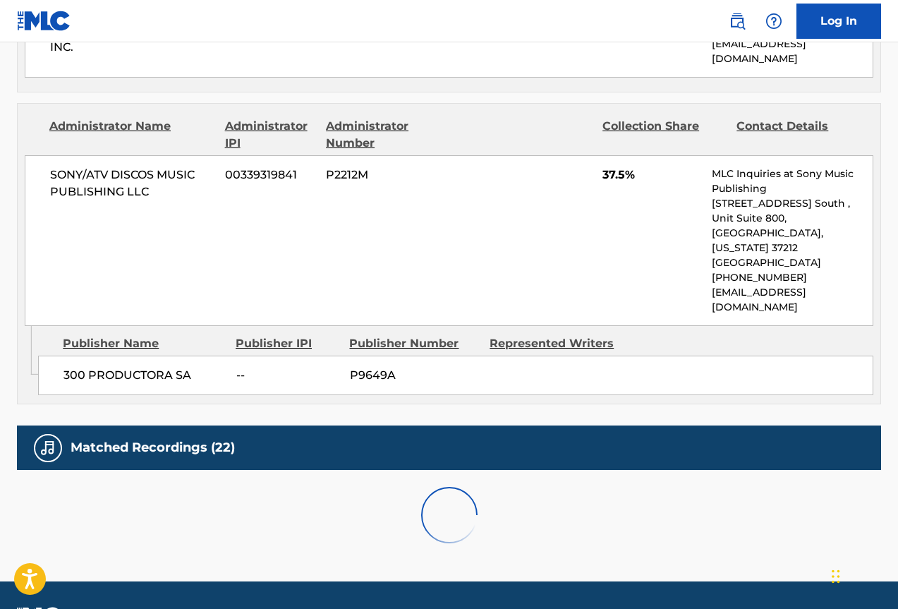
scroll to position [837, 0]
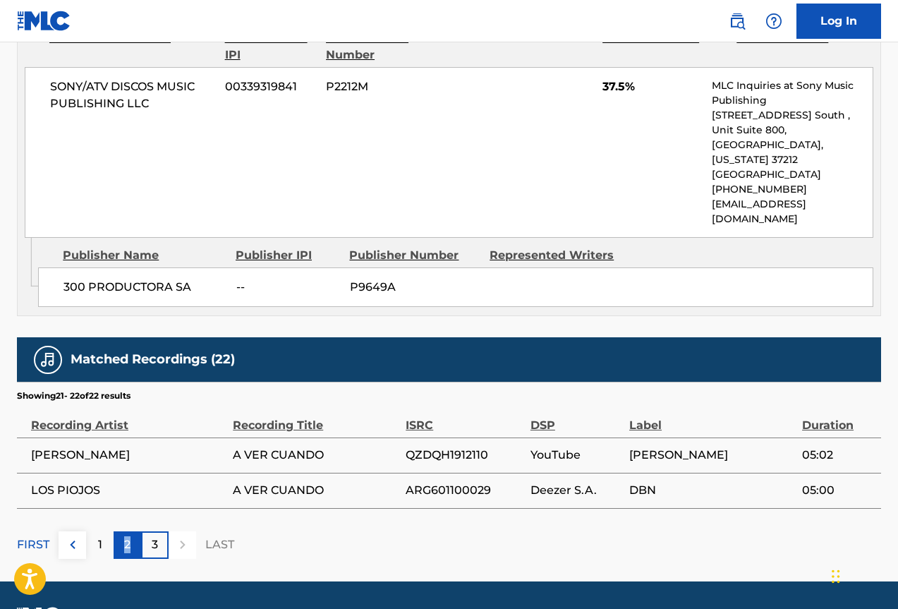
click at [128, 536] on p "2" at bounding box center [127, 544] width 6 height 17
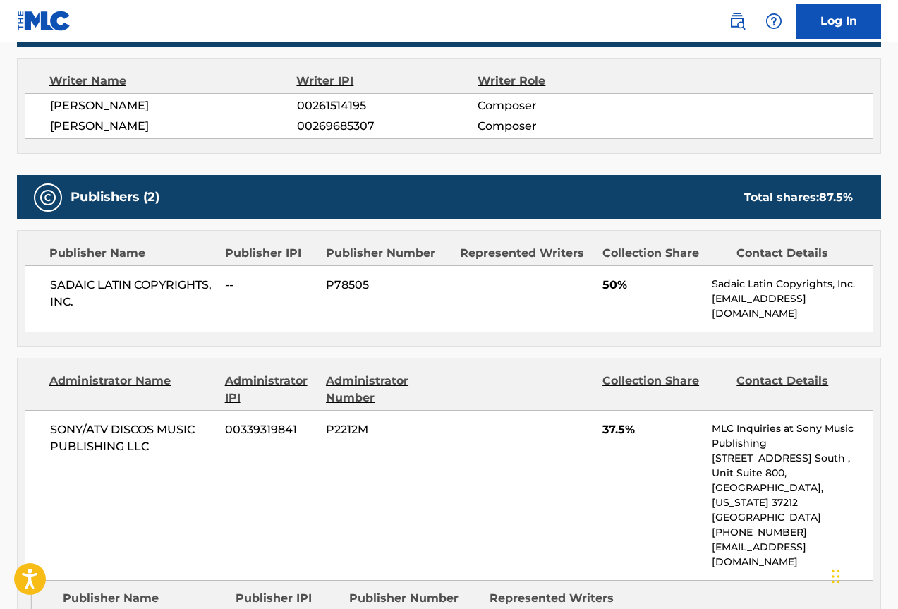
scroll to position [565, 0]
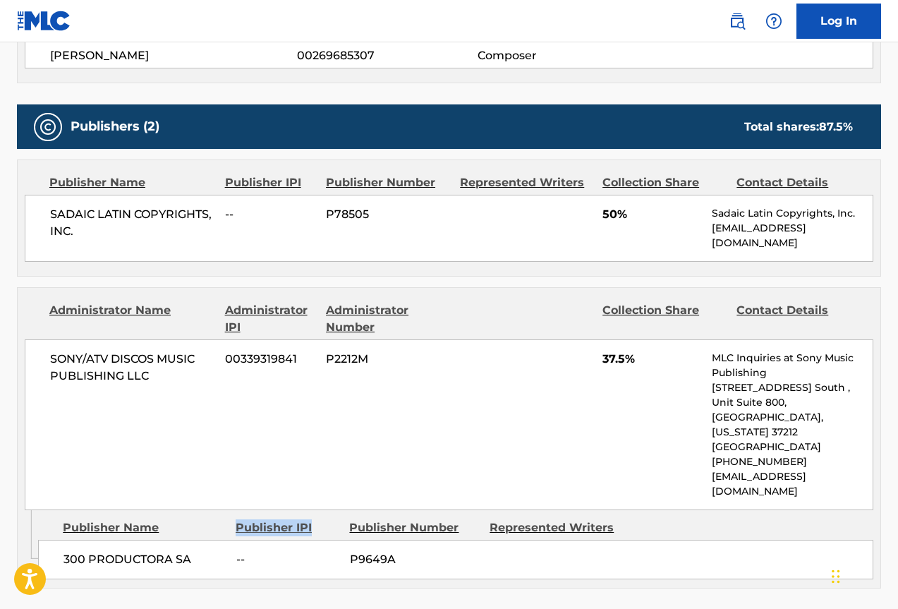
drag, startPoint x: 318, startPoint y: 488, endPoint x: 237, endPoint y: 486, distance: 81.2
click at [237, 519] on div "Publisher IPI" at bounding box center [287, 527] width 103 height 17
copy div "Publisher IPI"
drag, startPoint x: 468, startPoint y: 485, endPoint x: 332, endPoint y: 485, distance: 135.5
click at [332, 519] on div "Publisher Name Publisher IPI Publisher Number Represented Writers" at bounding box center [456, 527] width 836 height 17
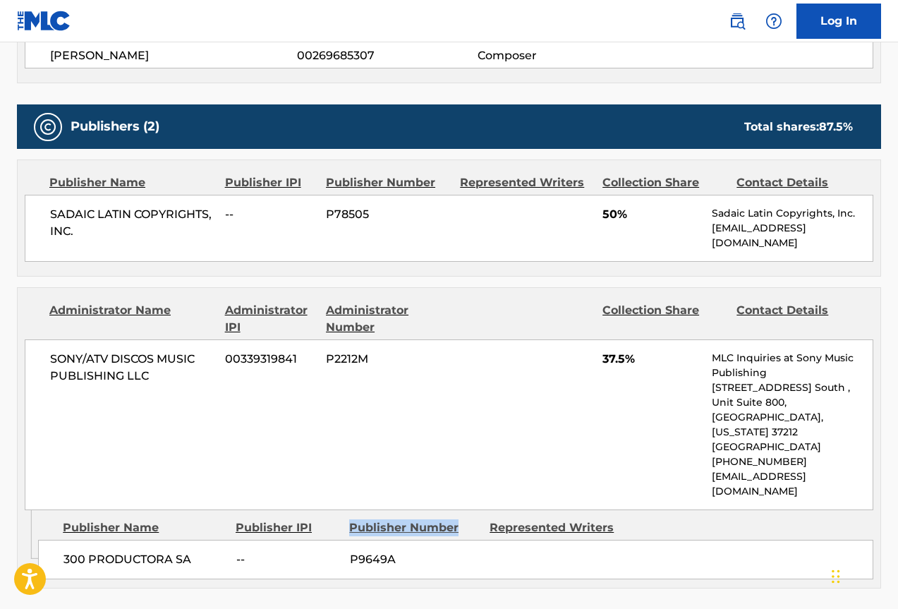
copy div "Publisher Number"
drag, startPoint x: 255, startPoint y: 318, endPoint x: 229, endPoint y: 300, distance: 31.9
click at [229, 302] on div "Administrator IPI" at bounding box center [270, 319] width 90 height 34
copy div "Administrator IPI"
click at [463, 257] on div "Publisher Name Publisher IPI Publisher Number Represented Writers Collection Sh…" at bounding box center [449, 218] width 863 height 116
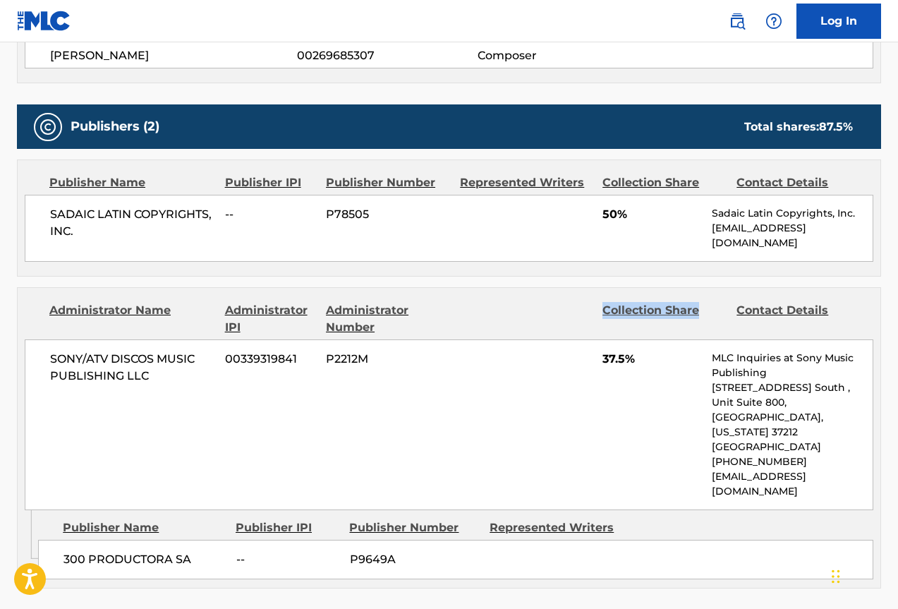
drag, startPoint x: 702, startPoint y: 299, endPoint x: 604, endPoint y: 298, distance: 98.1
click at [604, 302] on div "Collection Share" at bounding box center [665, 319] width 124 height 34
copy div "Collection Share"
